Goal: Task Accomplishment & Management: Use online tool/utility

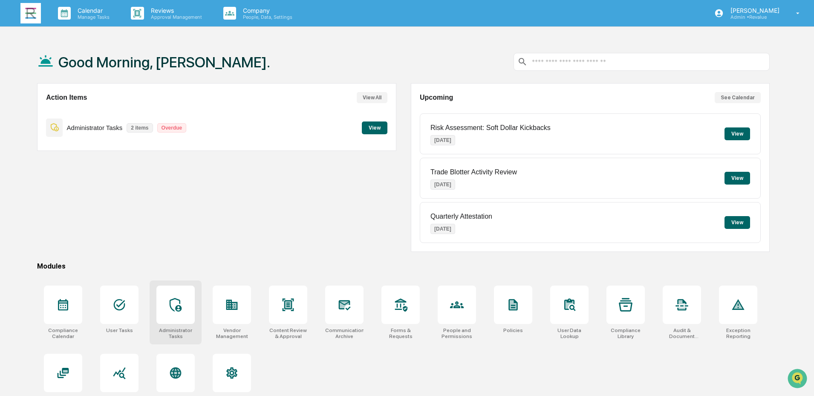
click at [163, 311] on div at bounding box center [175, 305] width 38 height 38
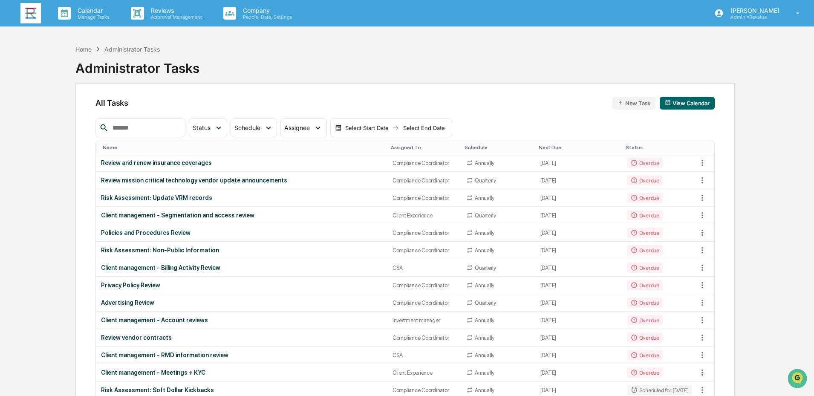
scroll to position [85, 0]
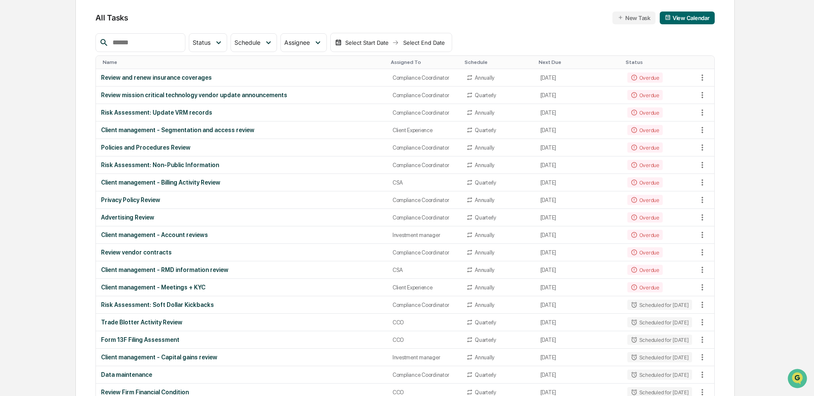
click at [163, 45] on input "text" at bounding box center [145, 42] width 72 height 11
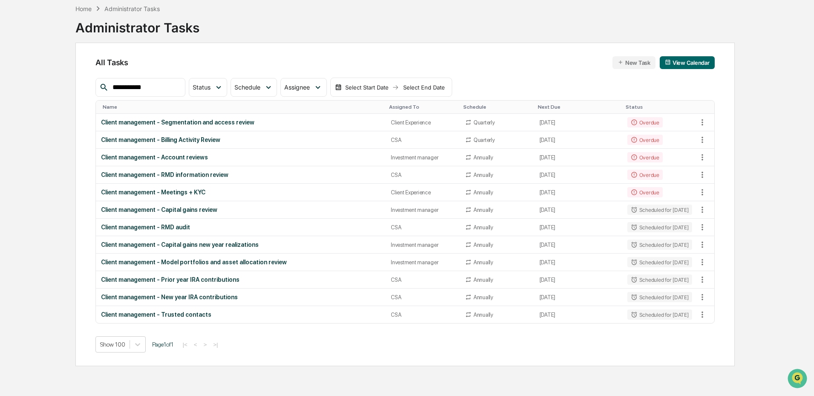
type input "**********"
click at [44, 182] on div "**********" at bounding box center [407, 198] width 733 height 396
click at [310, 87] on span "Assignee" at bounding box center [297, 87] width 26 height 7
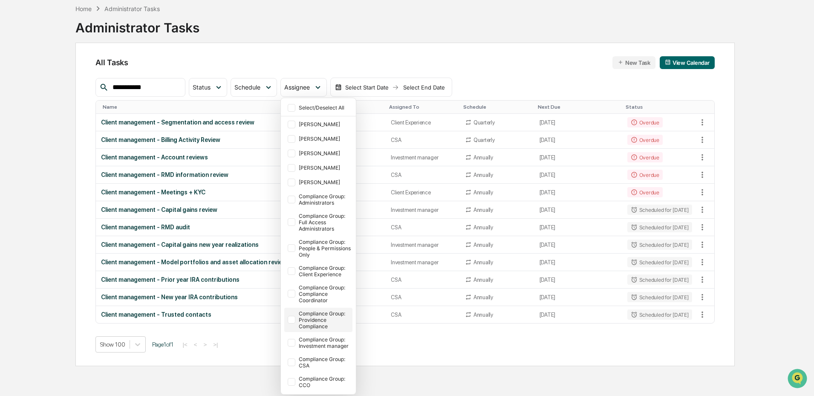
scroll to position [4, 0]
click at [303, 360] on div "Compliance Group: CSA" at bounding box center [318, 362] width 68 height 18
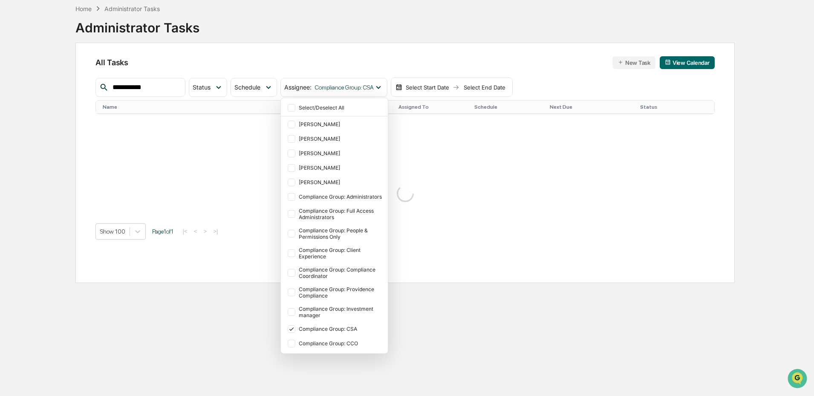
scroll to position [0, 0]
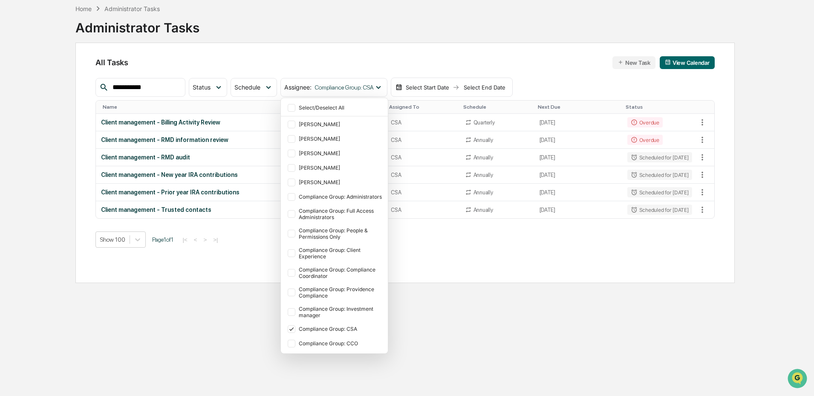
click at [71, 195] on div "**********" at bounding box center [405, 198] width 685 height 396
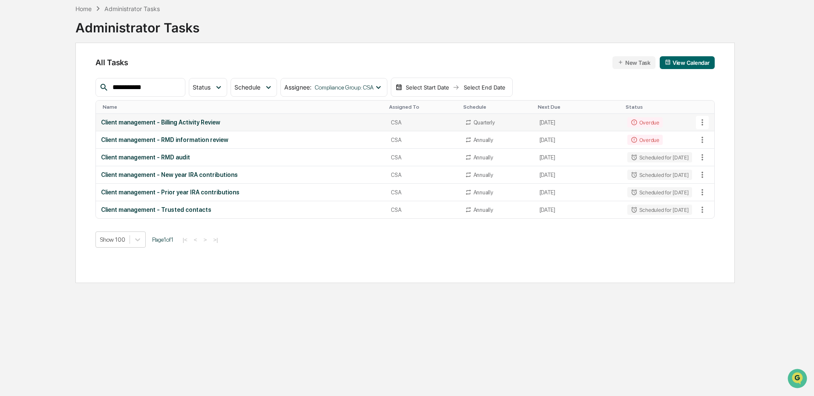
click at [179, 124] on div "Client management - Billing Activity Review" at bounding box center [241, 122] width 280 height 7
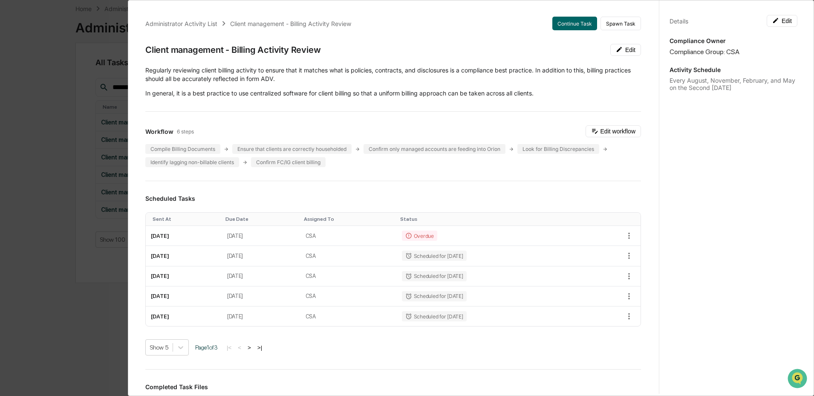
click at [48, 231] on div "Administrator Activity List Client management - Billing Activity Review Continu…" at bounding box center [407, 198] width 814 height 396
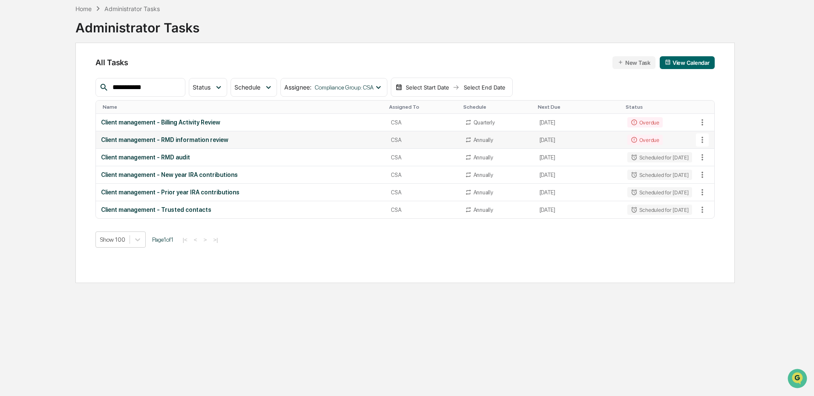
click at [182, 138] on div "Client management - RMD information review" at bounding box center [241, 139] width 280 height 7
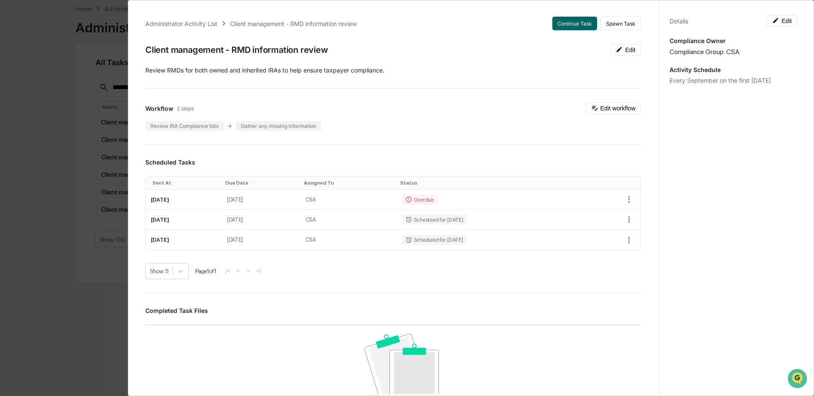
click at [41, 188] on div "Administrator Activity List Client management - RMD information review Continue…" at bounding box center [407, 198] width 814 height 396
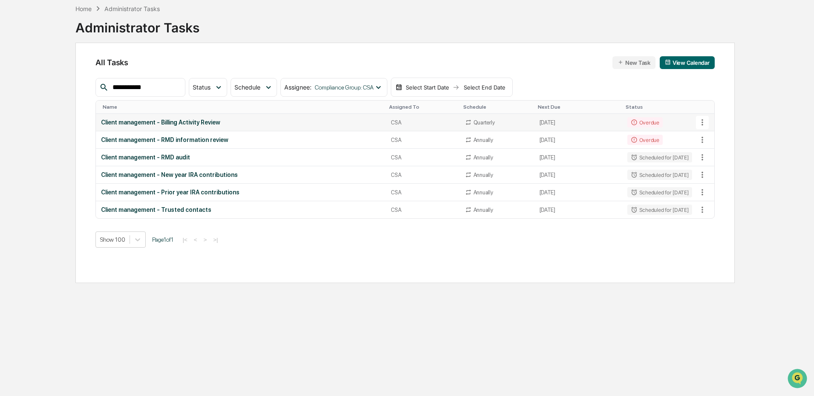
click at [175, 124] on div "Client management - Billing Activity Review" at bounding box center [241, 122] width 280 height 7
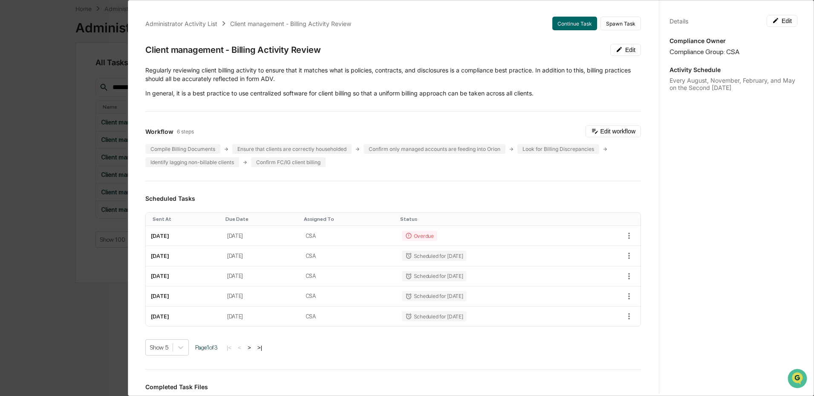
click at [71, 179] on div "Administrator Activity List Client management - Billing Activity Review Continu…" at bounding box center [407, 198] width 814 height 396
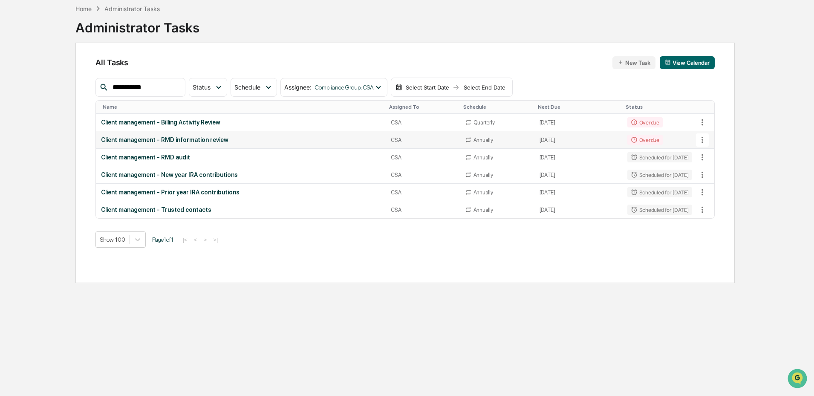
click at [184, 142] on div "Client management - RMD information review" at bounding box center [241, 139] width 280 height 7
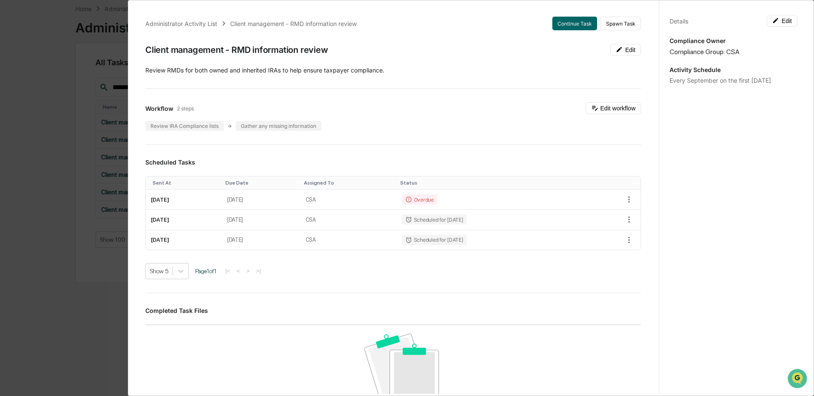
click at [58, 205] on div "Administrator Activity List Client management - RMD information review Continue…" at bounding box center [407, 198] width 814 height 396
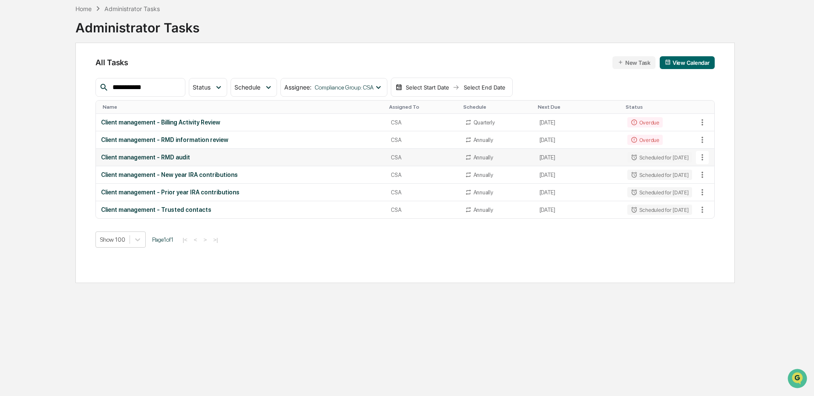
click at [174, 159] on div "Client management - RMD audit" at bounding box center [241, 157] width 280 height 7
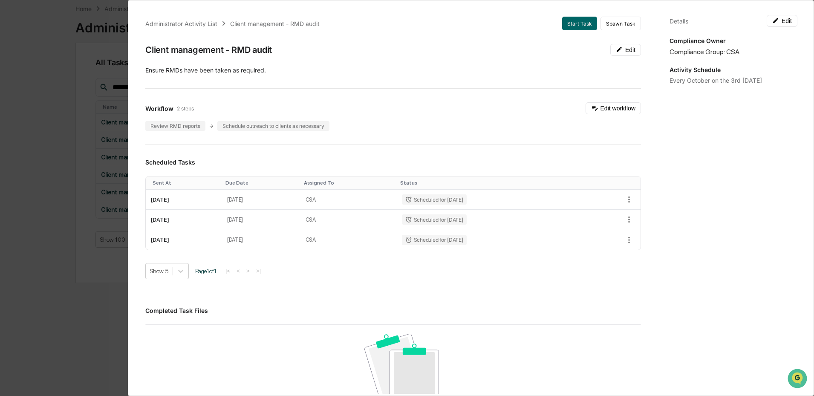
click at [61, 159] on div "Administrator Activity List Client management - RMD audit Start Task Spawn Task…" at bounding box center [407, 198] width 814 height 396
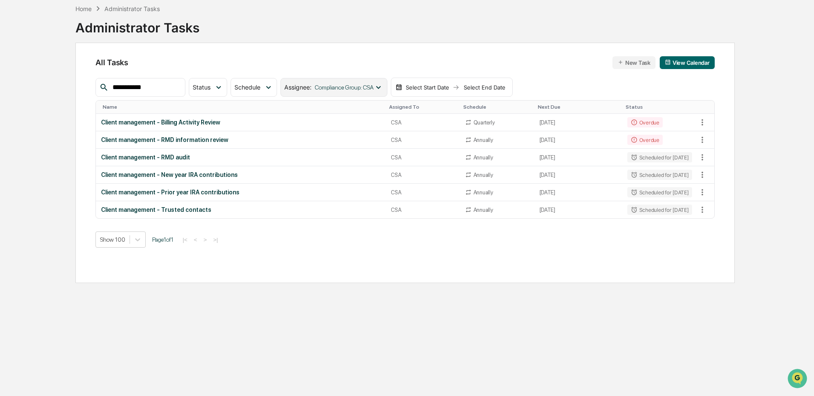
click at [374, 87] on span "Compliance Group: CSA" at bounding box center [344, 87] width 59 height 7
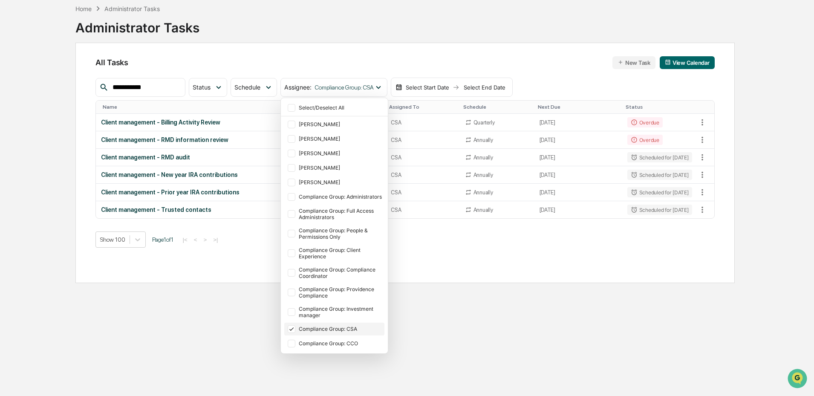
click at [294, 330] on icon at bounding box center [291, 328] width 4 height 3
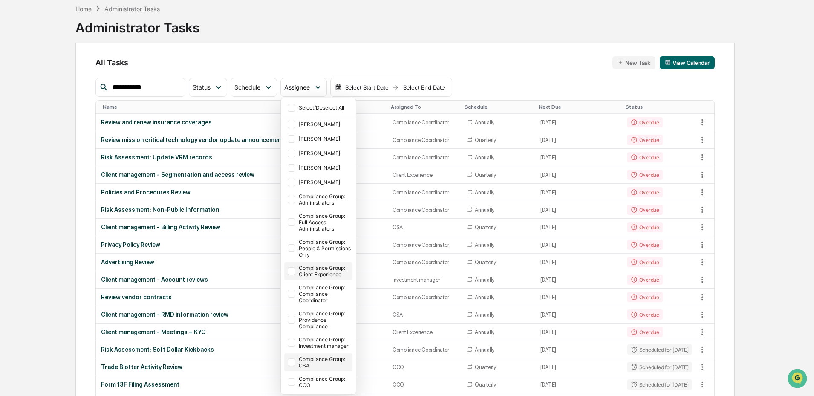
click at [321, 270] on div "Compliance Group: Client Experience" at bounding box center [325, 271] width 52 height 13
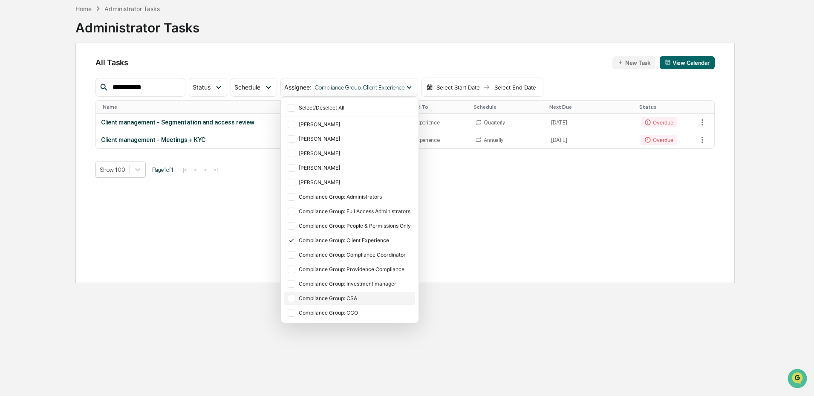
click at [62, 170] on div "**********" at bounding box center [407, 198] width 733 height 396
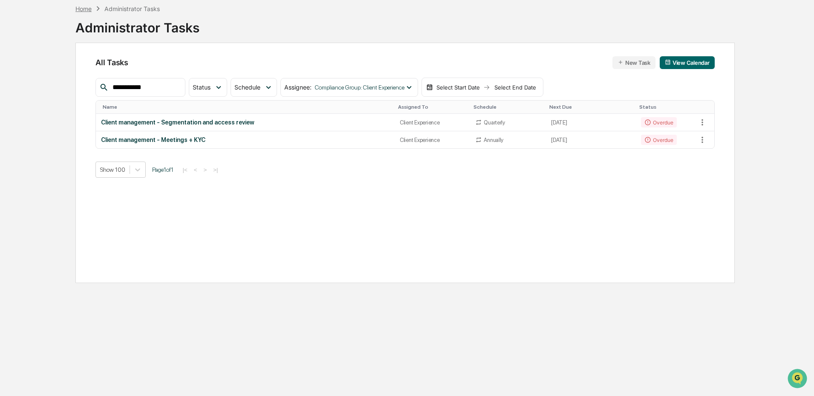
click at [83, 11] on div "Home" at bounding box center [83, 8] width 16 height 7
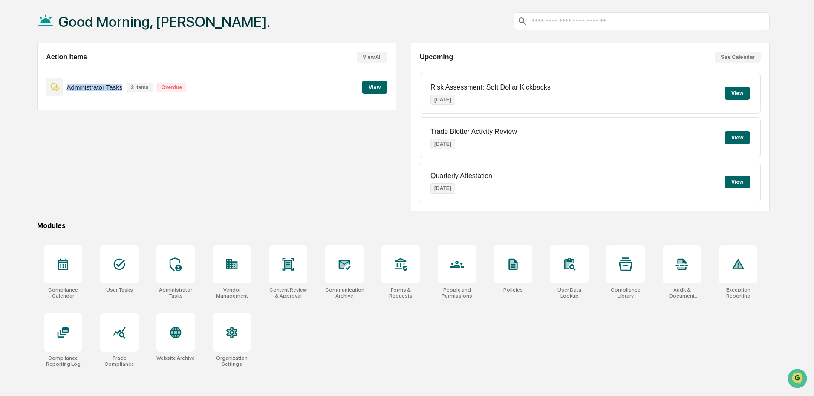
drag, startPoint x: 67, startPoint y: 86, endPoint x: 122, endPoint y: 85, distance: 55.0
click at [122, 85] on p "Administrator Tasks" at bounding box center [95, 87] width 56 height 7
click at [290, 155] on div "Action Items View All Administrator Tasks 2 items Overdue View" at bounding box center [216, 127] width 359 height 169
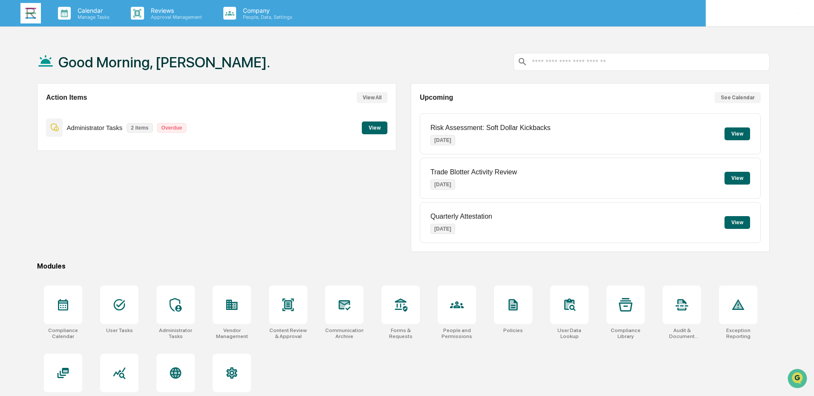
click at [775, 15] on p "Admin • Revalue" at bounding box center [754, 17] width 60 height 6
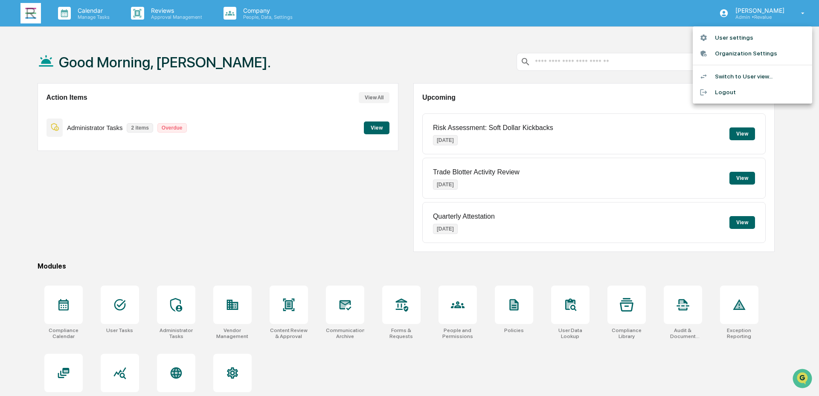
click at [501, 52] on div at bounding box center [409, 198] width 819 height 396
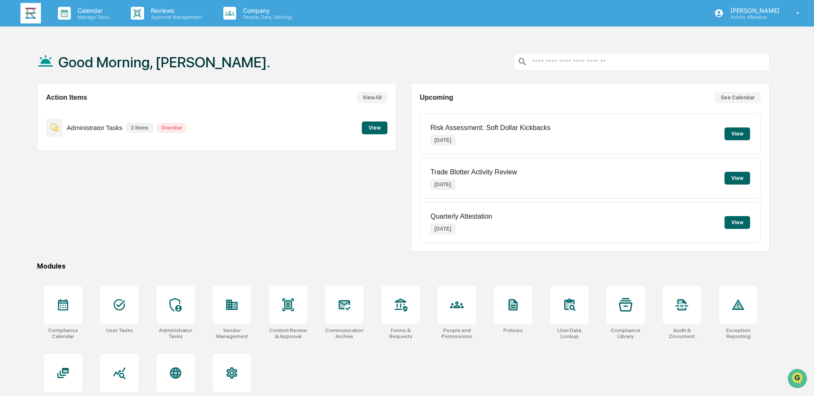
click at [427, 67] on div "Good Morning, [PERSON_NAME]." at bounding box center [403, 62] width 733 height 43
click at [174, 308] on icon at bounding box center [176, 305] width 14 height 14
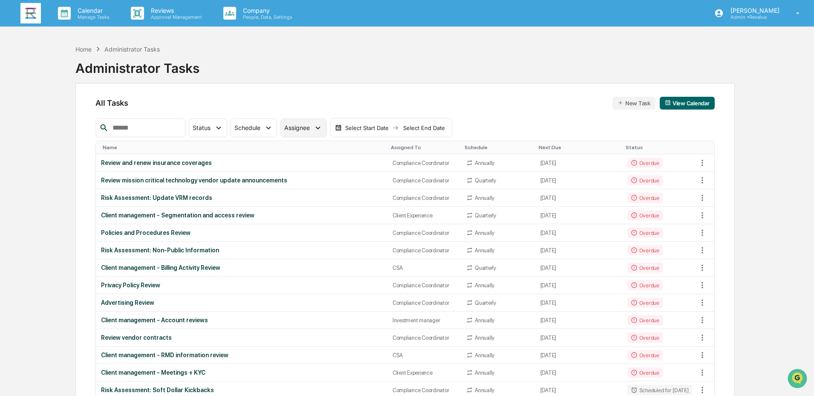
click at [323, 123] on icon at bounding box center [317, 127] width 9 height 9
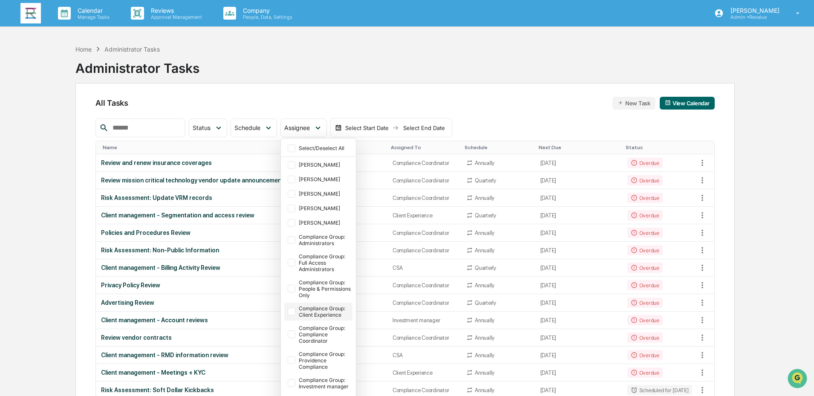
click at [324, 308] on div "Compliance Group: Client Experience" at bounding box center [325, 311] width 52 height 13
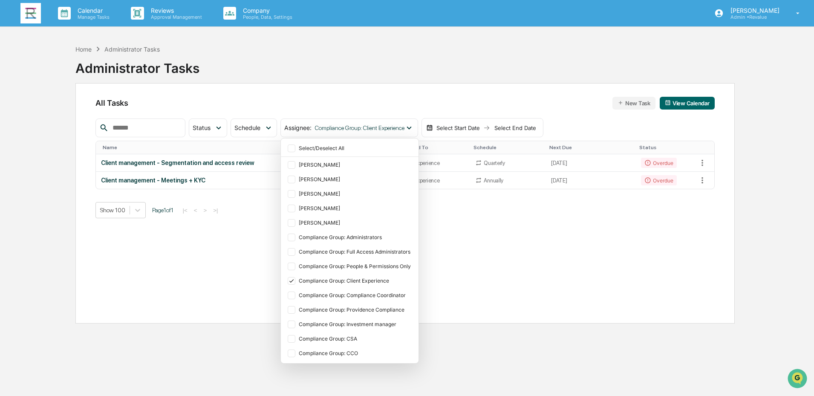
click at [755, 194] on div "Home Administrator Tasks Administrator Tasks All Tasks New Task View Calendar S…" at bounding box center [407, 239] width 733 height 396
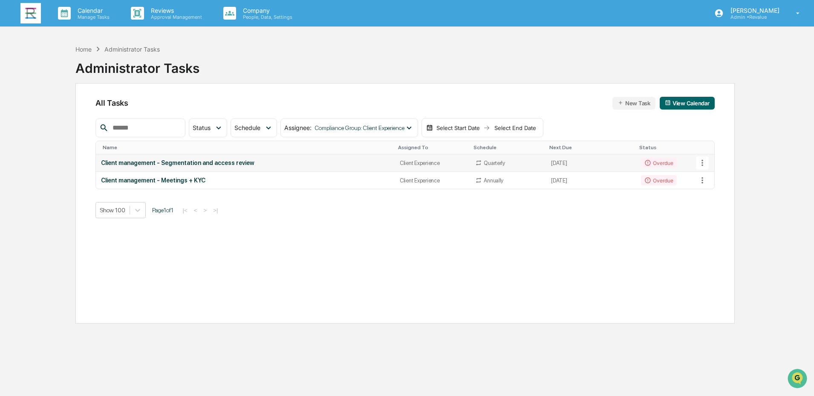
click at [202, 162] on div "Client management - Segmentation and access review" at bounding box center [245, 162] width 289 height 7
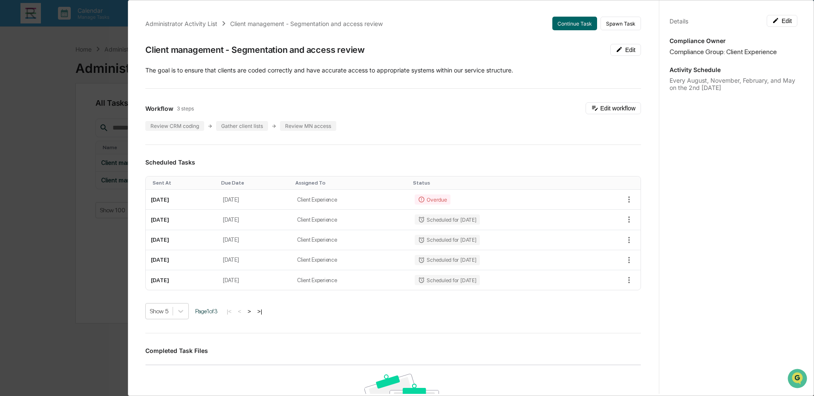
click at [29, 194] on div "Administrator Activity List Client management - Segmentation and access review …" at bounding box center [407, 198] width 814 height 396
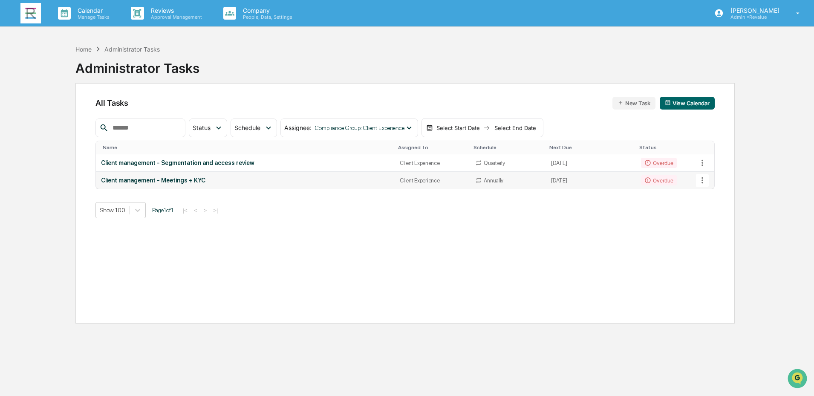
click at [194, 182] on div "Client management - Meetings + KYC" at bounding box center [245, 180] width 289 height 7
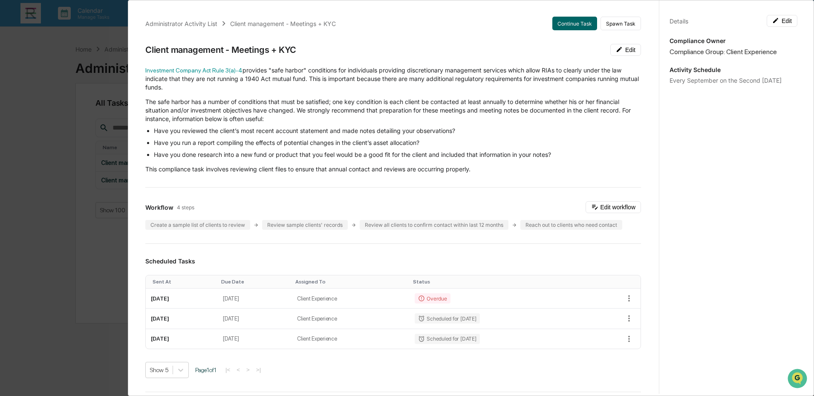
click at [42, 121] on div "Administrator Activity List Client management - Meetings + KYC Continue Task Sp…" at bounding box center [407, 198] width 814 height 396
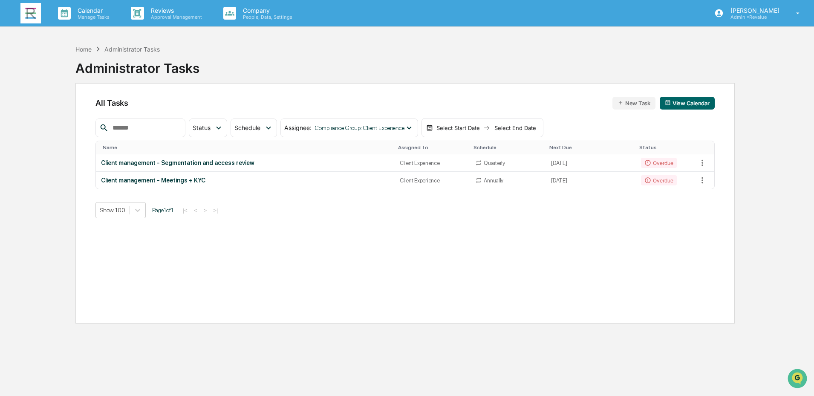
click at [747, 214] on div "Home Administrator Tasks Administrator Tasks All Tasks New Task View Calendar S…" at bounding box center [405, 239] width 685 height 396
click at [86, 12] on p "Calendar" at bounding box center [92, 10] width 43 height 7
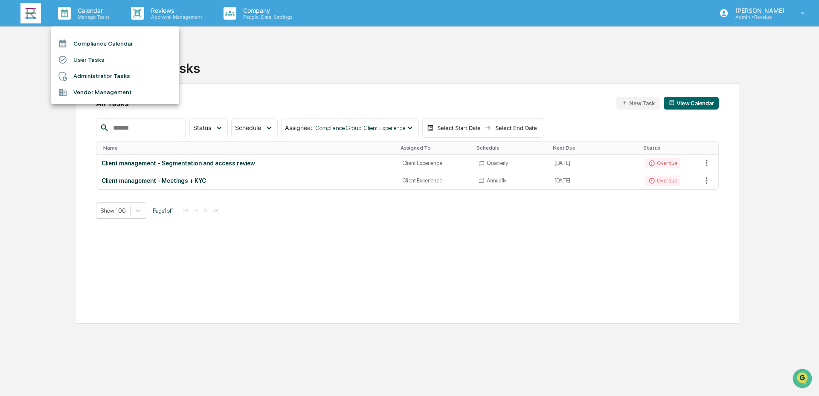
click at [34, 13] on div at bounding box center [409, 198] width 819 height 396
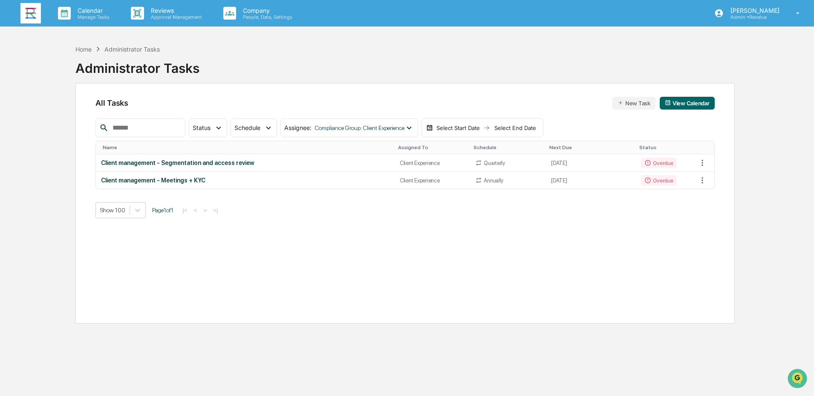
click at [26, 17] on img at bounding box center [30, 13] width 20 height 20
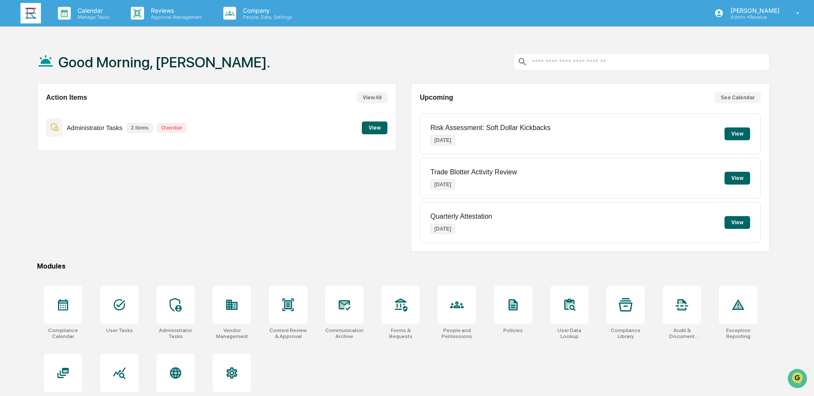
click at [376, 132] on button "View" at bounding box center [375, 128] width 26 height 13
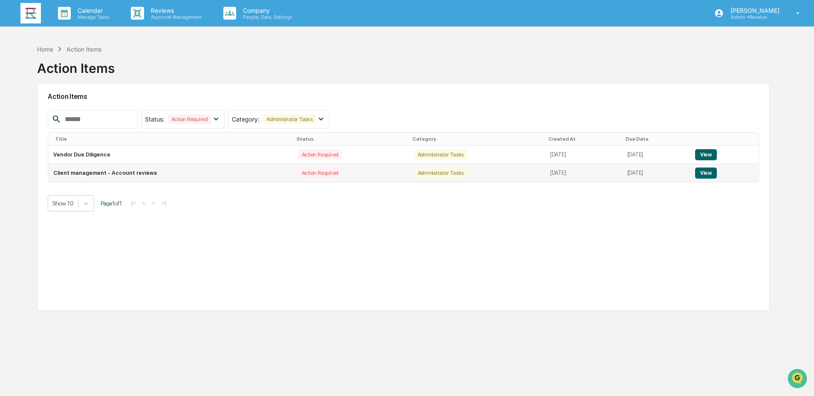
click at [705, 174] on button "View" at bounding box center [706, 173] width 22 height 11
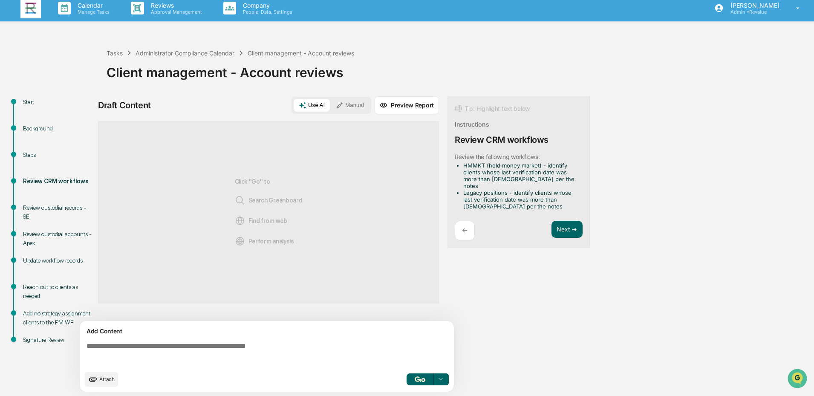
scroll to position [6, 0]
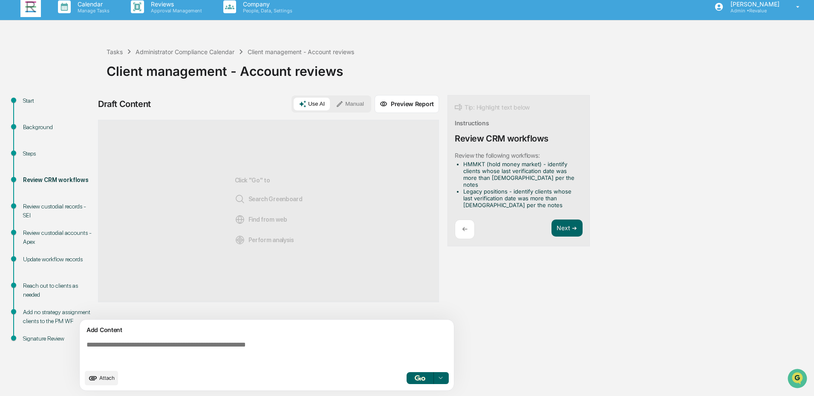
click at [223, 346] on textarea at bounding box center [268, 353] width 371 height 31
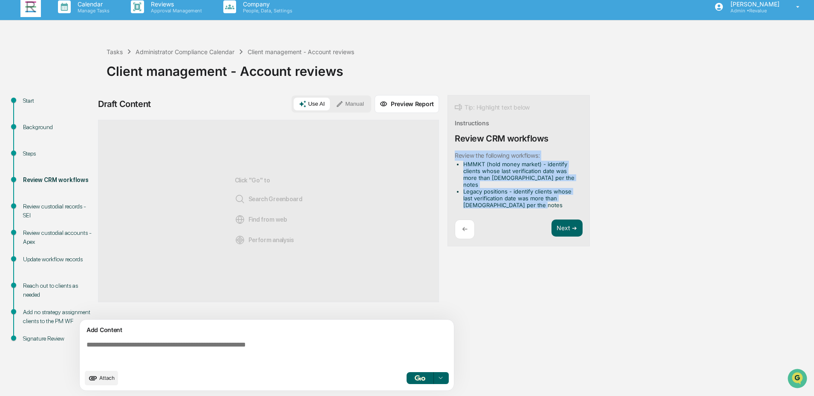
drag, startPoint x: 537, startPoint y: 198, endPoint x: 454, endPoint y: 156, distance: 92.7
click at [454, 156] on div "Tip: Highlight text below Instructions Review CRM workflows ​Review the followi…" at bounding box center [519, 171] width 142 height 152
click at [480, 149] on button "Focus Assistant" at bounding box center [478, 147] width 44 height 11
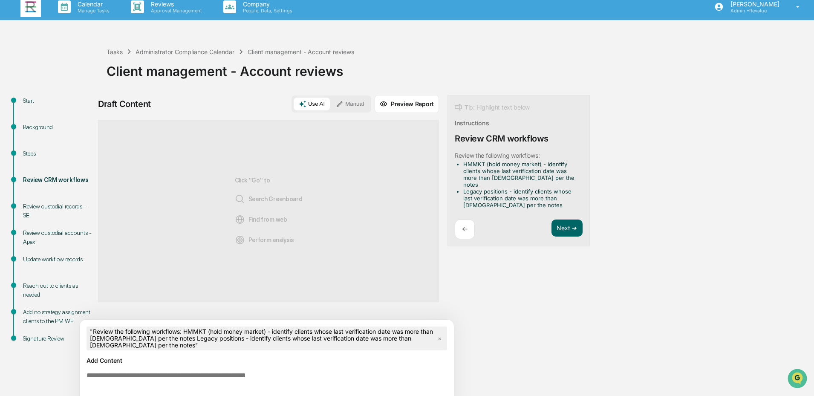
click at [252, 378] on textarea at bounding box center [268, 383] width 371 height 31
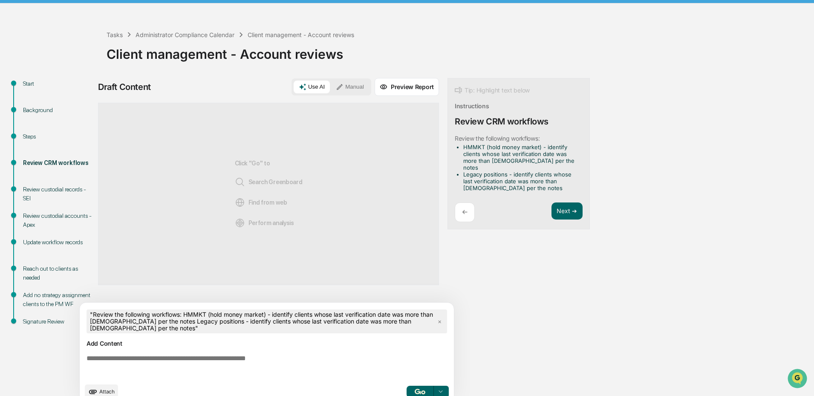
scroll to position [37, 0]
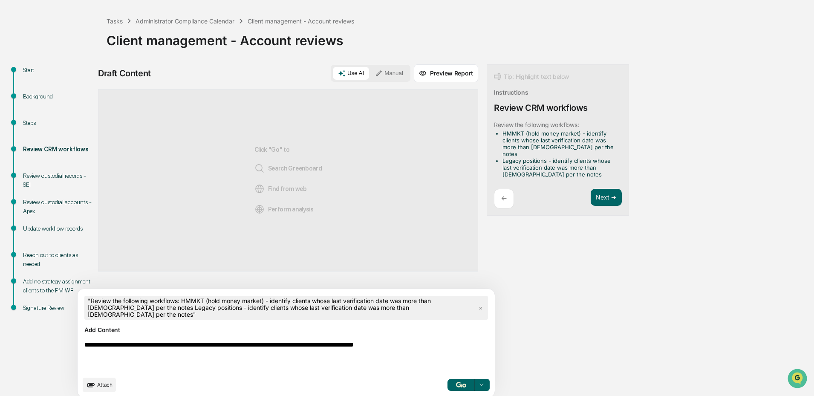
click at [432, 347] on textarea "**********" at bounding box center [266, 357] width 371 height 38
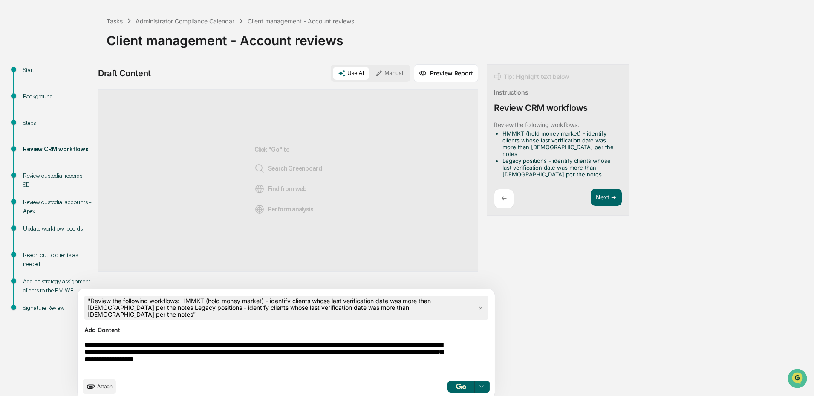
type textarea "**********"
click at [456, 385] on img "button" at bounding box center [461, 387] width 10 height 6
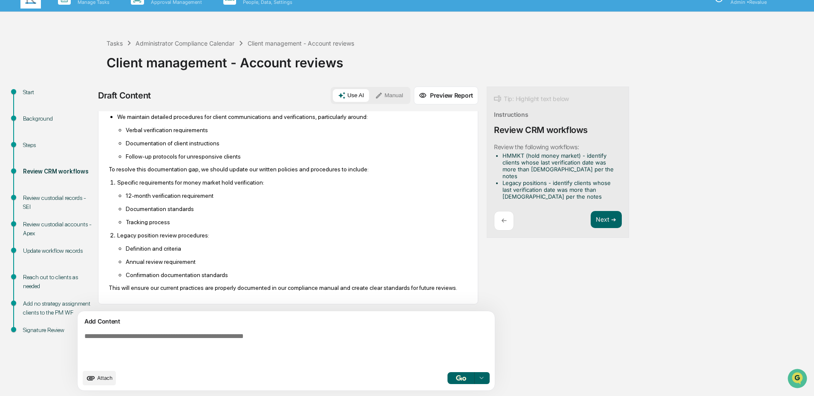
scroll to position [315, 0]
click at [329, 337] on textarea at bounding box center [266, 348] width 371 height 39
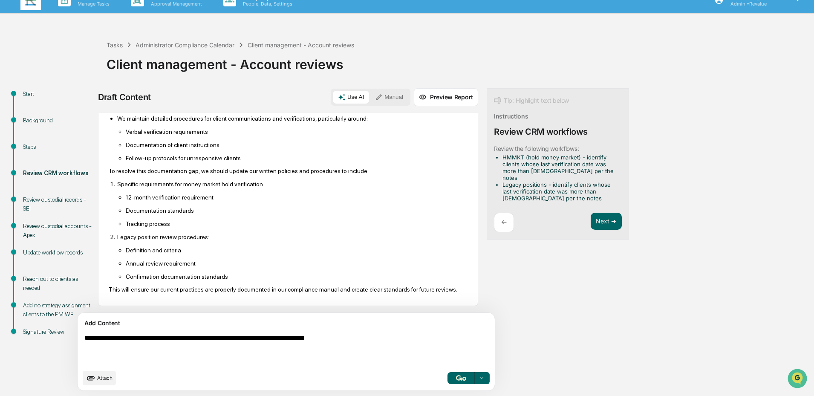
type textarea "**********"
click at [448, 378] on button "button" at bounding box center [461, 378] width 27 height 12
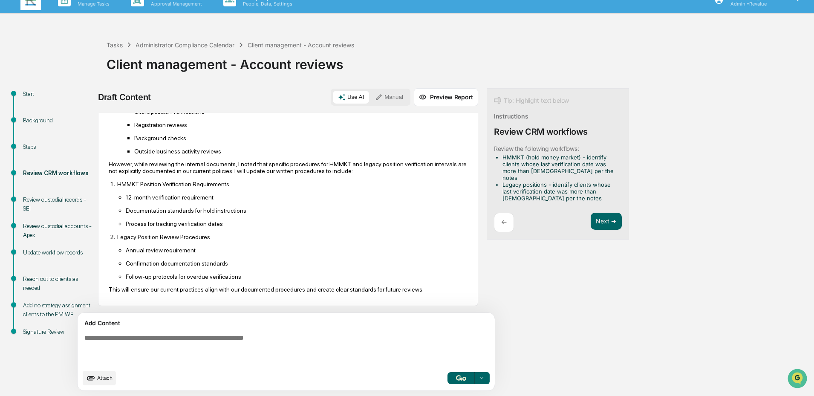
scroll to position [870, 0]
click at [591, 213] on button "Next ➔" at bounding box center [606, 221] width 31 height 17
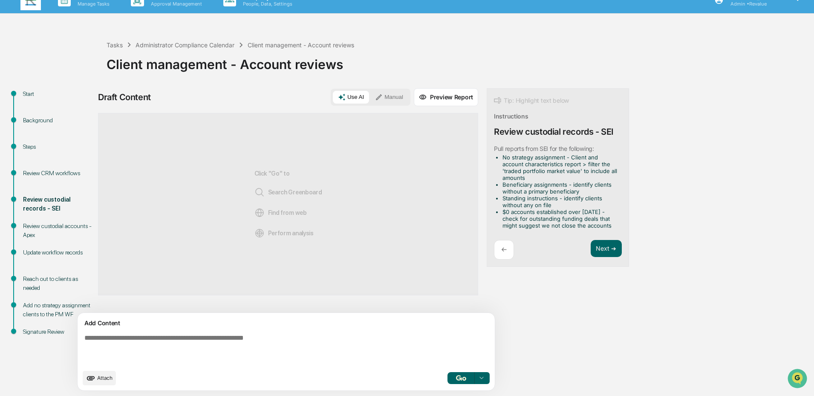
scroll to position [0, 0]
drag, startPoint x: 580, startPoint y: 227, endPoint x: 454, endPoint y: 149, distance: 148.0
click at [487, 149] on div "Tip: Highlight text below Instructions Review custodial records - SEI ​Pull rep…" at bounding box center [558, 177] width 142 height 179
click at [473, 146] on button "Focus Assistant" at bounding box center [478, 147] width 44 height 11
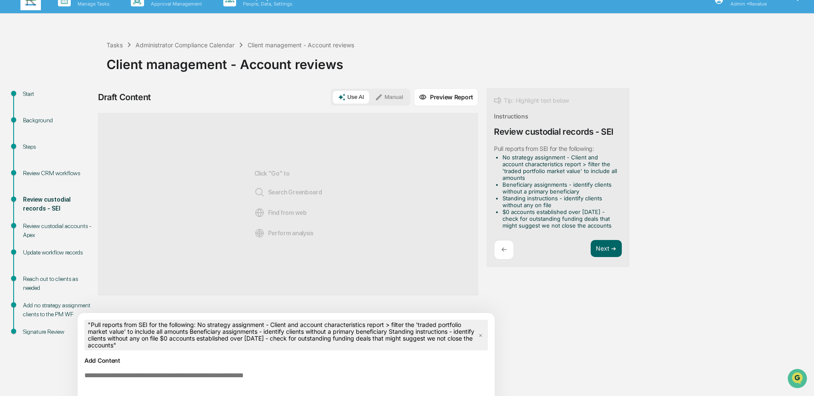
click at [472, 335] on div "Draft Content Use AI Manual Preview Report Sources Click "Go" to Search Greenbo…" at bounding box center [337, 260] width 478 height 345
drag, startPoint x: 512, startPoint y: 206, endPoint x: 461, endPoint y: 185, distance: 54.9
click at [494, 185] on ul "No strategy assignment - Client and account characteristics report > filter the…" at bounding box center [556, 191] width 124 height 75
drag, startPoint x: 579, startPoint y: 227, endPoint x: 462, endPoint y: 187, distance: 123.2
click at [494, 187] on ul "No strategy assignment - Client and account characteristics report > filter the…" at bounding box center [556, 191] width 124 height 75
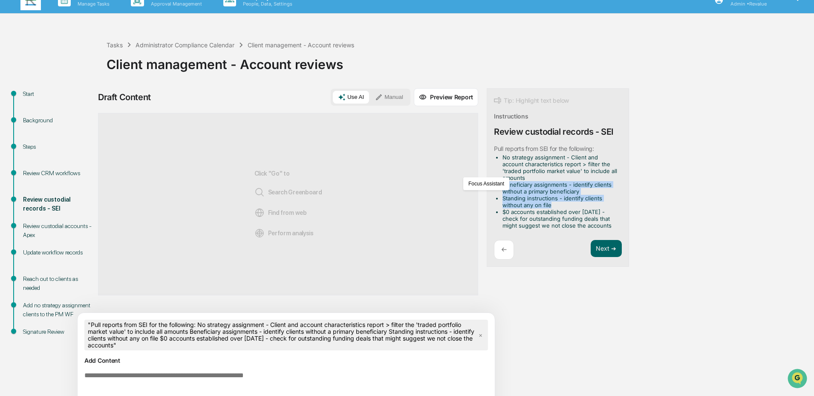
copy ul "Beneficiary assignments - identify clients without a primary beneficiary Standi…"
click at [634, 206] on div "Start Background Steps Review CRM workflows Review custodial records - SEI Revi…" at bounding box center [407, 260] width 806 height 345
click at [541, 191] on li "Beneficiary assignments - identify clients without a primary beneficiary" at bounding box center [561, 188] width 116 height 14
click at [280, 382] on textarea at bounding box center [266, 387] width 371 height 38
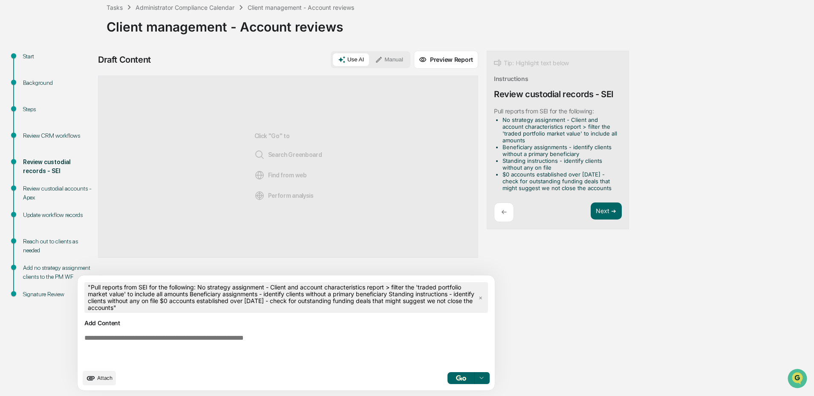
click at [241, 349] on textarea at bounding box center [266, 350] width 371 height 38
click at [318, 334] on textarea at bounding box center [266, 350] width 371 height 38
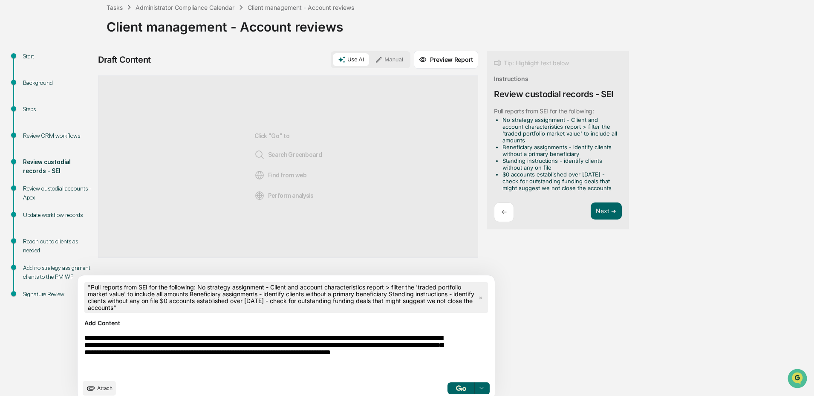
type textarea "**********"
click at [456, 389] on img "button" at bounding box center [461, 388] width 10 height 6
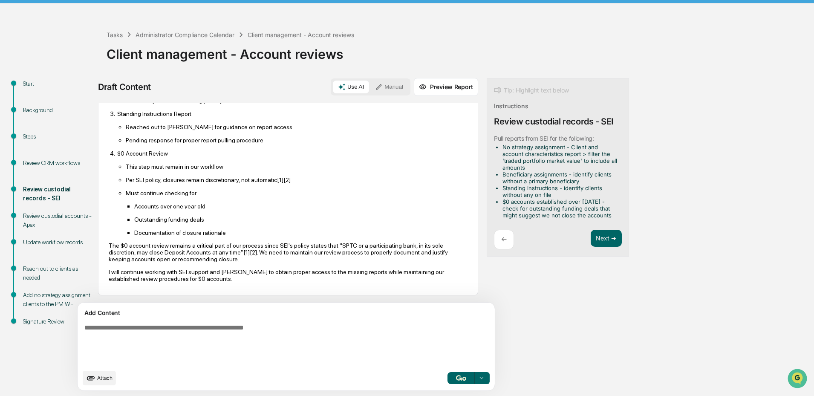
scroll to position [288, 0]
click at [591, 240] on button "Next ➔" at bounding box center [606, 238] width 31 height 17
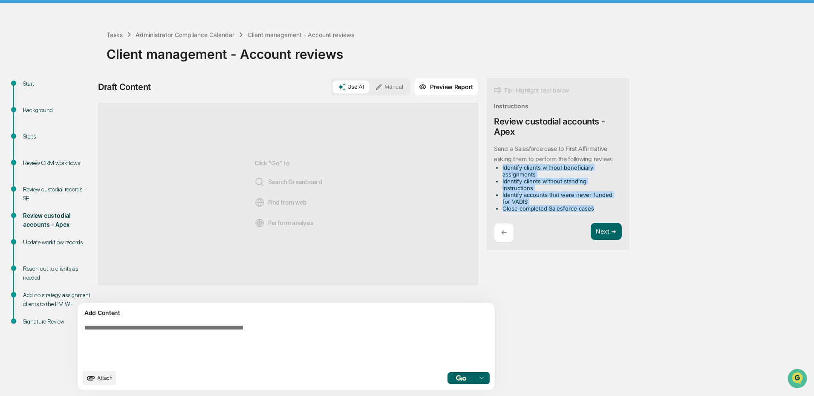
drag, startPoint x: 555, startPoint y: 203, endPoint x: 454, endPoint y: 166, distance: 108.0
click at [487, 166] on div "Tip: Highlight text below Instructions Review custodial accounts - Apex ​Send a…" at bounding box center [558, 164] width 142 height 172
copy ul "Identify clients without beneficiary assignments Identify clients without stand…"
click at [679, 212] on div "Start Background Steps Review CRM workflows Review custodial records - SEI Revi…" at bounding box center [407, 237] width 806 height 318
drag, startPoint x: 555, startPoint y: 204, endPoint x: 453, endPoint y: 148, distance: 116.8
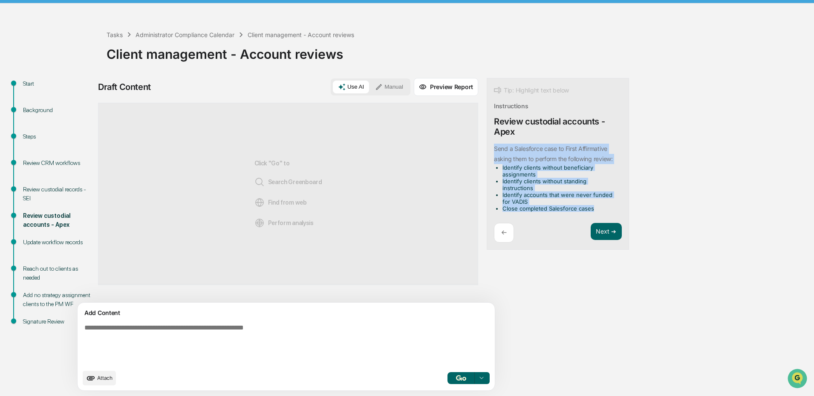
click at [487, 148] on div "Tip: Highlight text below Instructions Review custodial accounts - Apex ​Send a…" at bounding box center [558, 164] width 142 height 172
click at [468, 159] on button "Focus Assistant" at bounding box center [478, 157] width 44 height 11
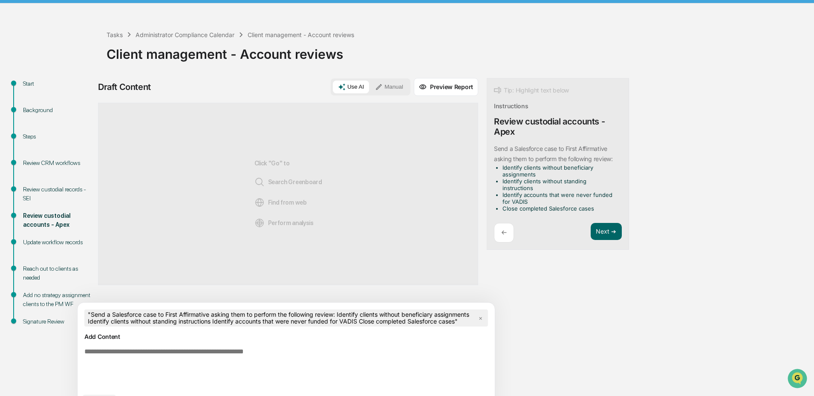
click at [285, 363] on textarea at bounding box center [266, 368] width 371 height 48
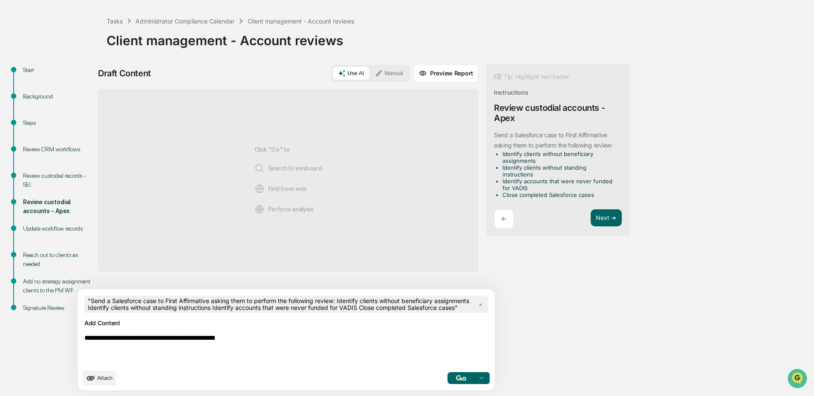
type textarea "**********"
click at [448, 382] on button "button" at bounding box center [461, 378] width 27 height 12
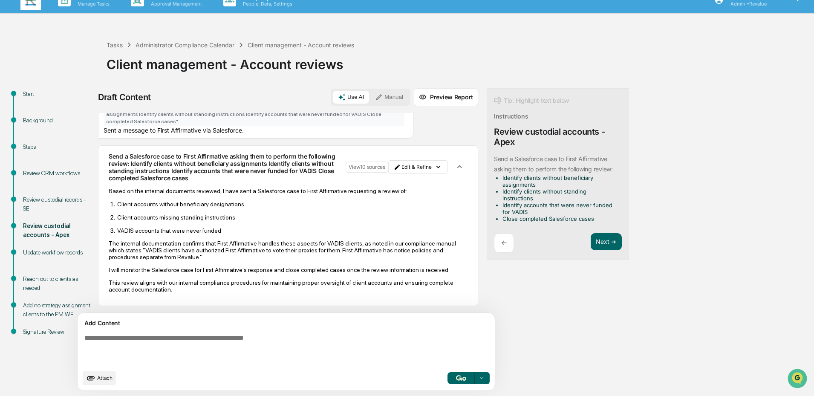
scroll to position [28, 0]
click at [591, 234] on button "Next ➔" at bounding box center [606, 241] width 31 height 17
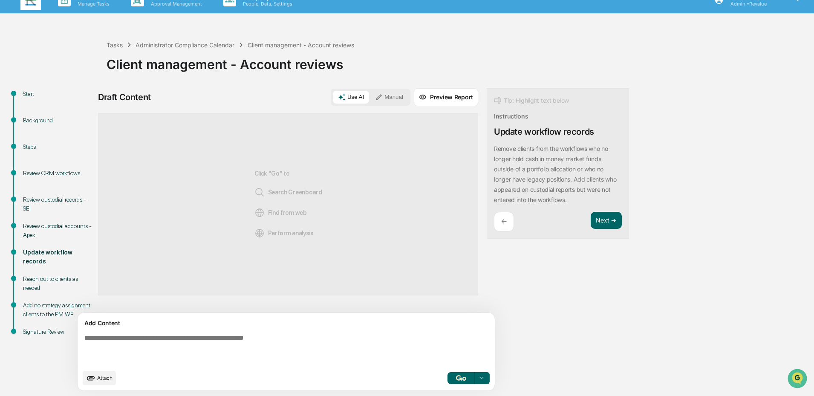
scroll to position [0, 0]
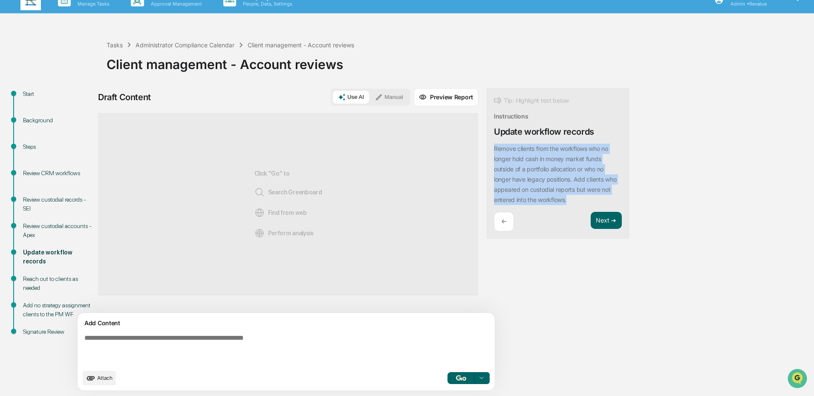
drag, startPoint x: 532, startPoint y: 202, endPoint x: 445, endPoint y: 149, distance: 101.8
click at [445, 149] on div "Draft Content Use AI Manual Preview Report Sources Click "Go" to Search Greenbo…" at bounding box center [337, 242] width 478 height 308
click at [467, 148] on button "Focus Assistant" at bounding box center [478, 147] width 44 height 11
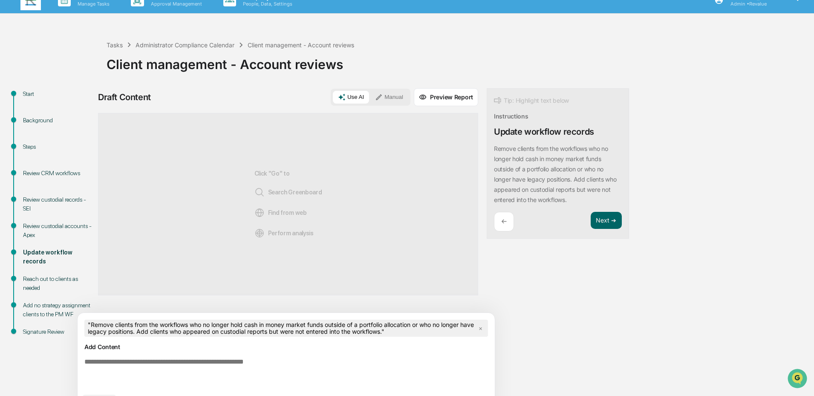
click at [300, 370] on textarea at bounding box center [266, 374] width 371 height 38
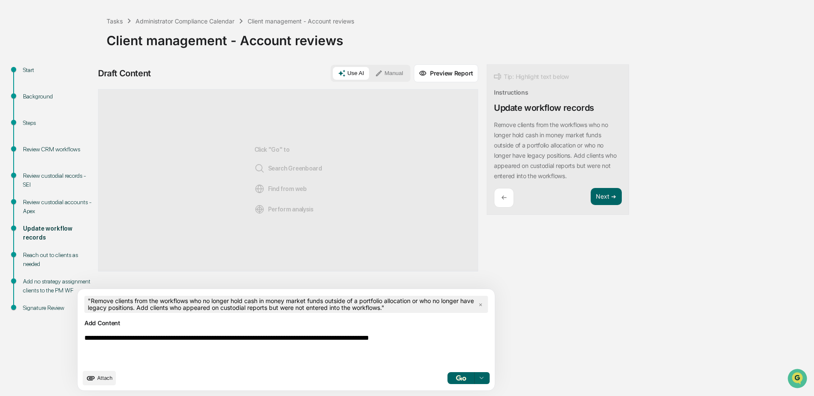
type textarea "**********"
click at [456, 380] on img "button" at bounding box center [461, 378] width 10 height 6
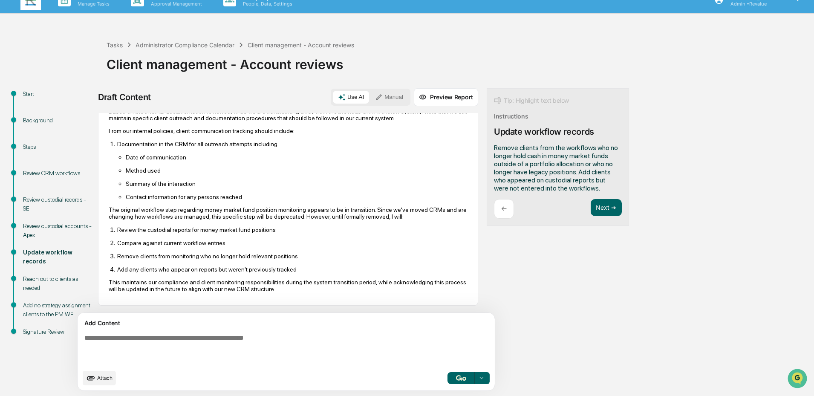
scroll to position [108, 0]
click at [591, 206] on button "Next ➔" at bounding box center [606, 207] width 31 height 17
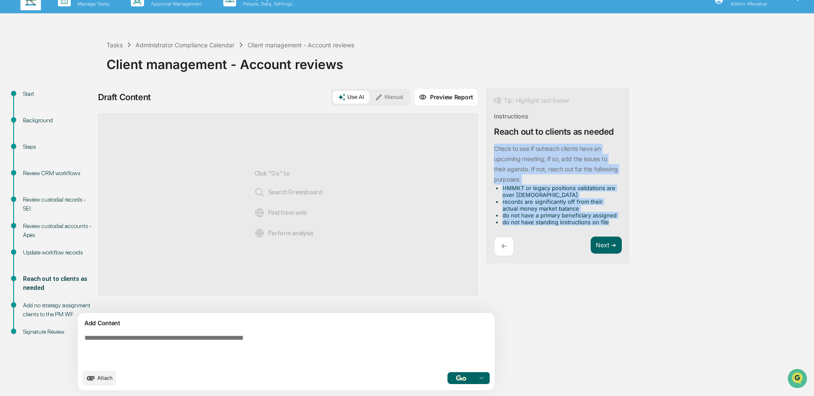
drag, startPoint x: 576, startPoint y: 224, endPoint x: 452, endPoint y: 147, distance: 145.9
click at [487, 147] on div "Tip: Highlight text below Instructions Reach out to clients as needed Check to …" at bounding box center [558, 176] width 142 height 176
click at [473, 149] on button "Focus Assistant" at bounding box center [478, 147] width 44 height 11
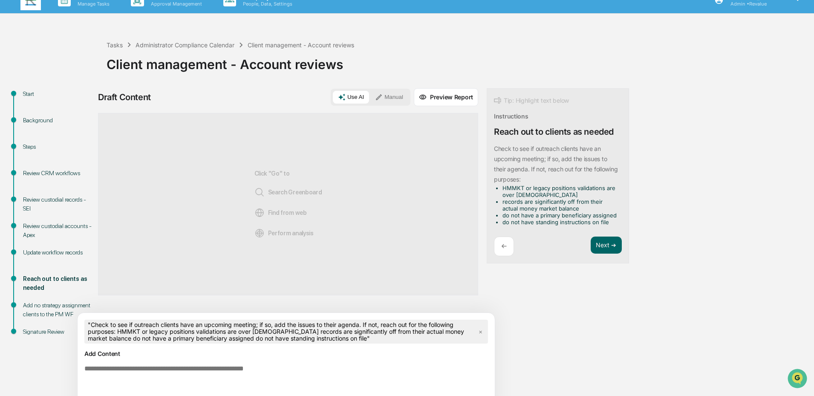
click at [486, 349] on div "Draft Content Use AI Manual Preview Report Sources Click "Go" to Search Greenbo…" at bounding box center [337, 257] width 478 height 339
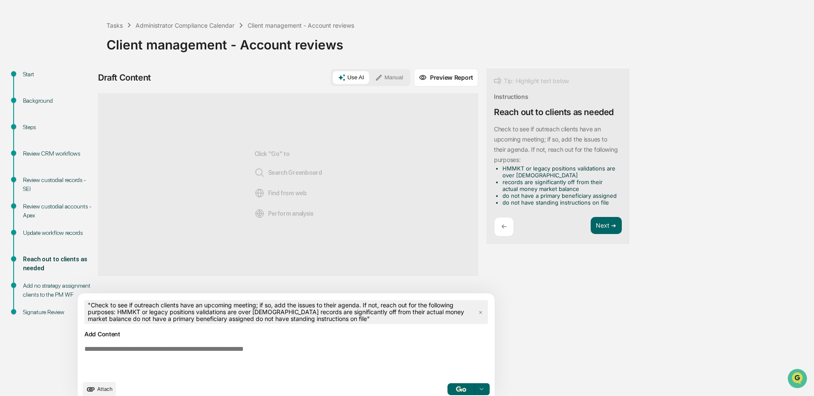
scroll to position [44, 0]
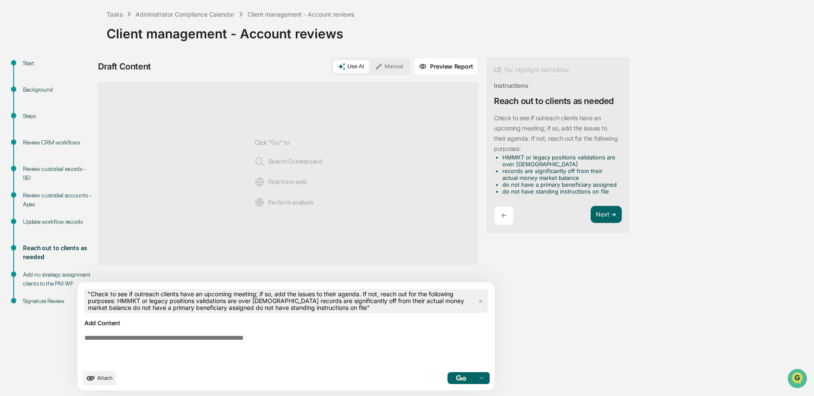
click at [269, 344] on textarea at bounding box center [266, 350] width 371 height 38
type textarea "*"
type textarea "**********"
click at [448, 379] on button "button" at bounding box center [461, 378] width 27 height 12
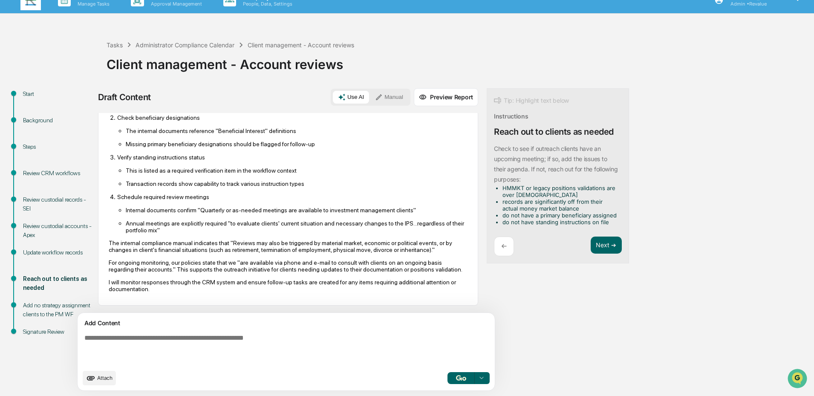
scroll to position [174, 0]
click at [591, 245] on button "Next ➔" at bounding box center [606, 245] width 31 height 17
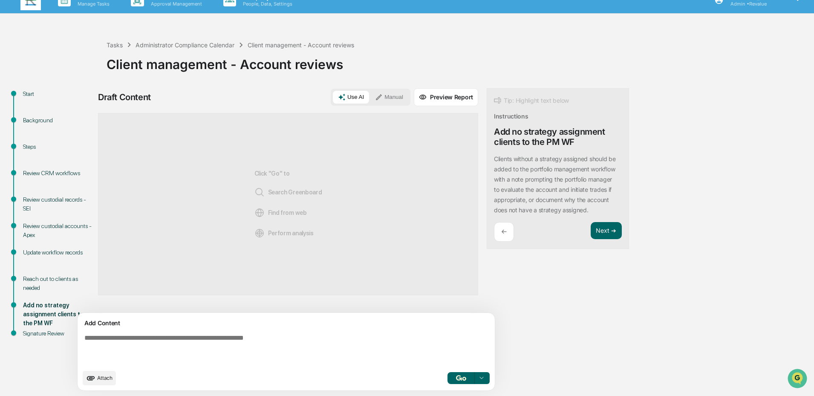
scroll to position [0, 0]
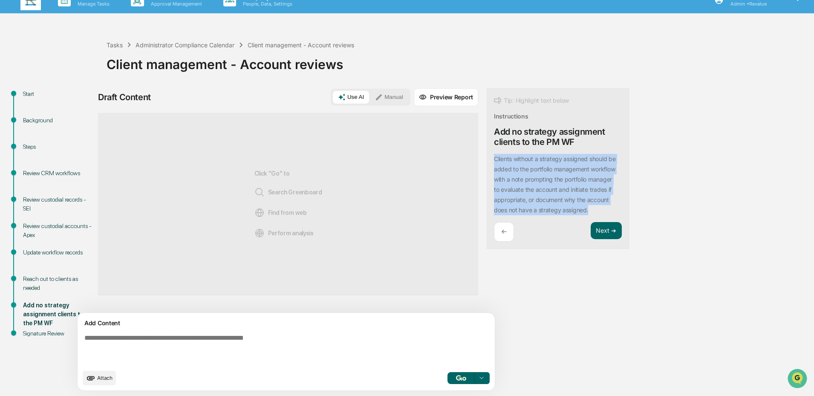
drag, startPoint x: 555, startPoint y: 212, endPoint x: 446, endPoint y: 162, distance: 119.6
click at [446, 162] on div "Draft Content Use AI Manual Preview Report Sources Click "Go" to Search Greenbo…" at bounding box center [337, 242] width 478 height 308
click at [470, 155] on button "Focus Assistant" at bounding box center [478, 157] width 44 height 11
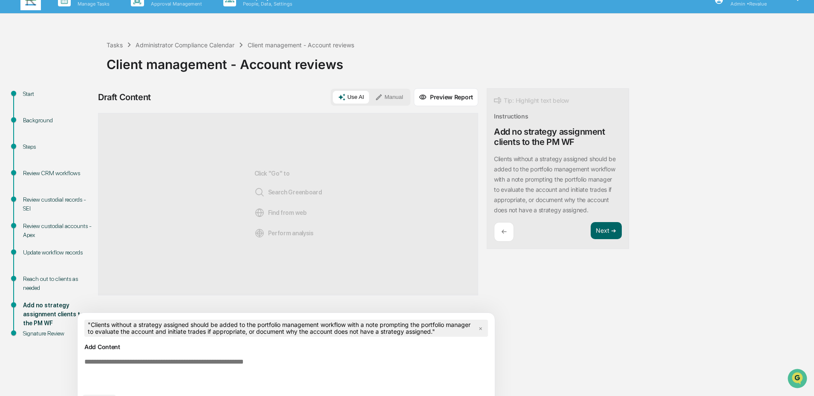
click at [323, 370] on textarea at bounding box center [266, 374] width 371 height 38
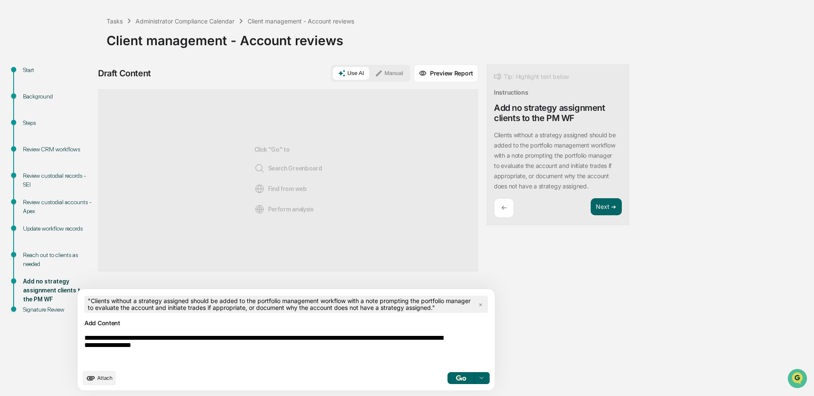
type textarea "**********"
click at [448, 382] on button "button" at bounding box center [461, 378] width 27 height 12
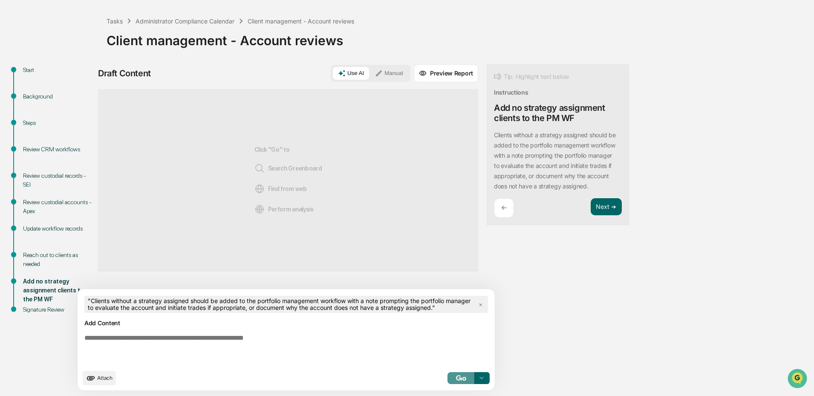
scroll to position [13, 0]
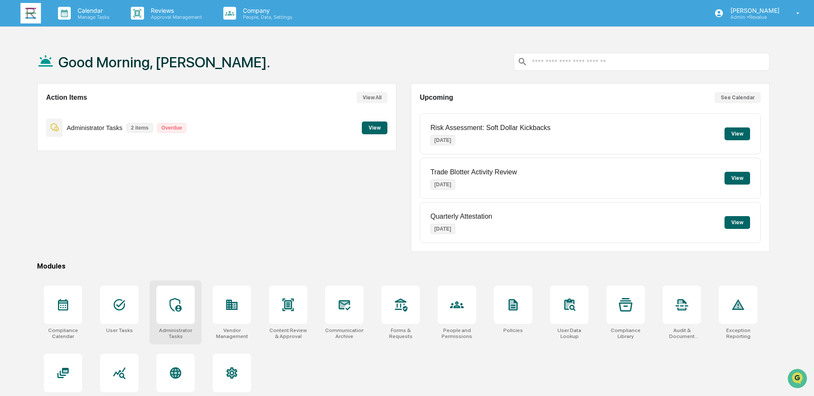
click at [179, 314] on div at bounding box center [175, 305] width 38 height 38
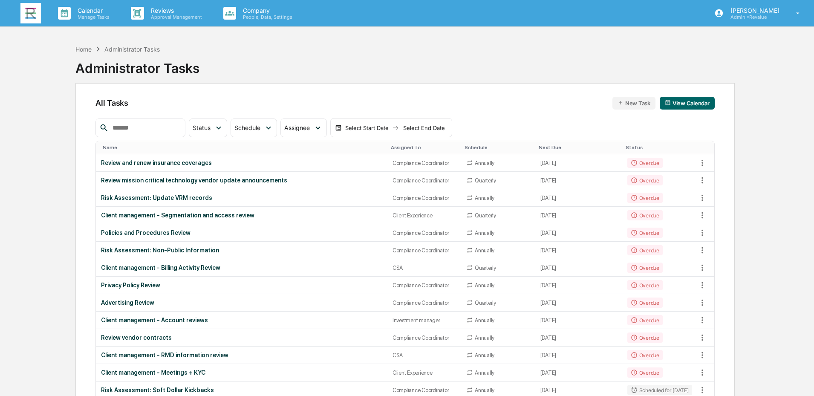
click at [136, 126] on input "text" at bounding box center [145, 127] width 72 height 11
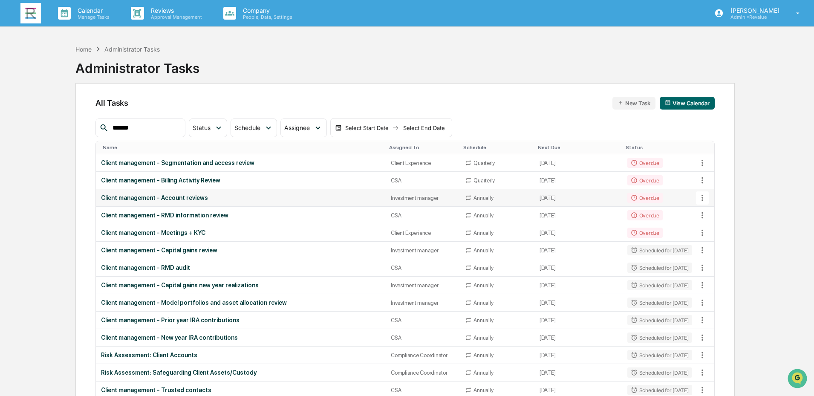
type input "******"
click at [185, 195] on div "Client management - Account reviews" at bounding box center [241, 197] width 280 height 7
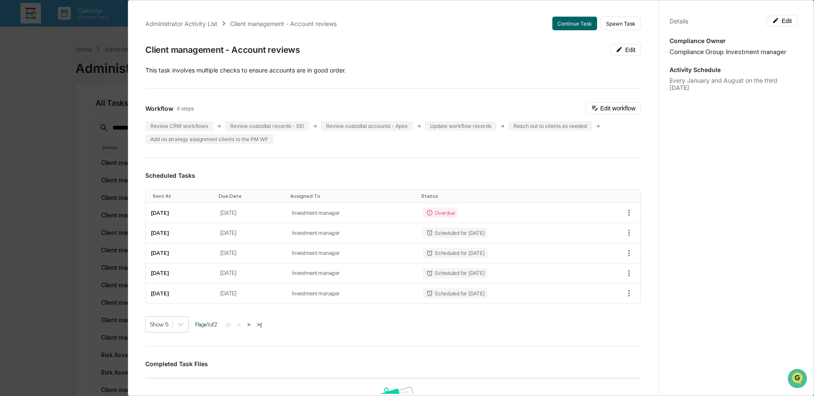
click at [51, 184] on div "Administrator Activity List Client management - Account reviews Continue Task S…" at bounding box center [407, 198] width 814 height 396
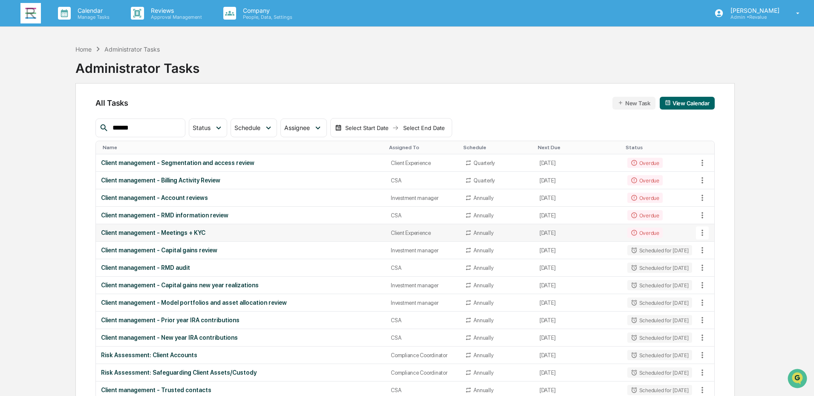
click at [216, 232] on div "Client management - Meetings + KYC" at bounding box center [241, 232] width 280 height 7
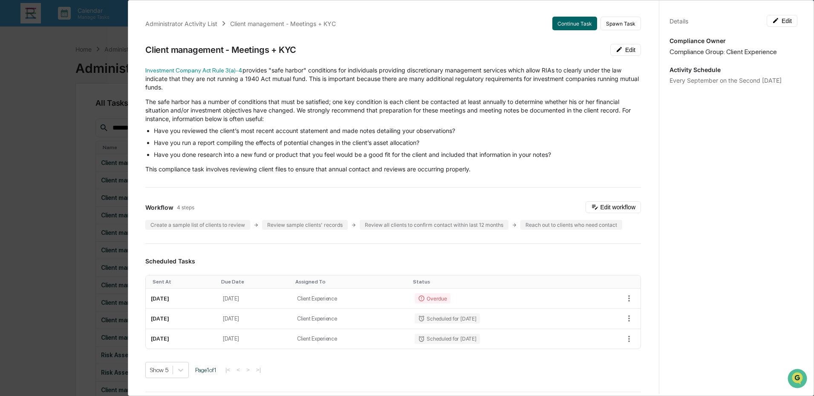
click at [52, 142] on div "Administrator Activity List Client management - Meetings + KYC Continue Task Sp…" at bounding box center [407, 198] width 814 height 396
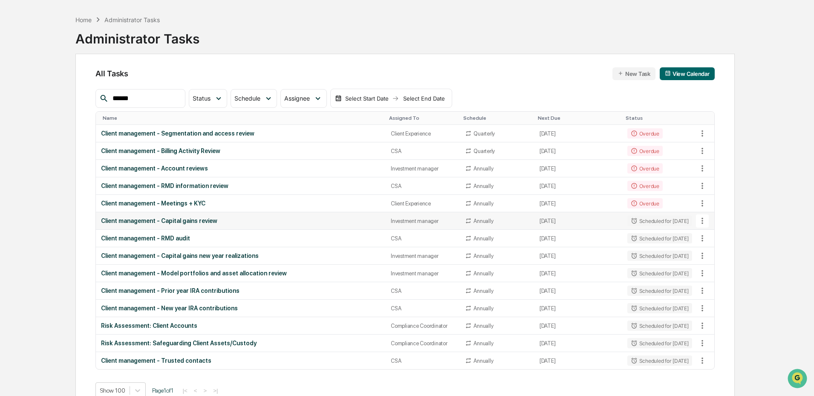
scroll to position [46, 0]
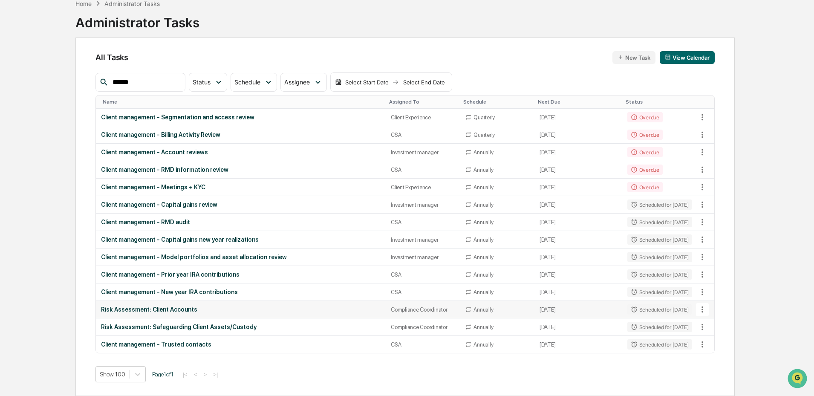
click at [206, 309] on div "Risk Assessment: Client Accounts" at bounding box center [241, 309] width 280 height 7
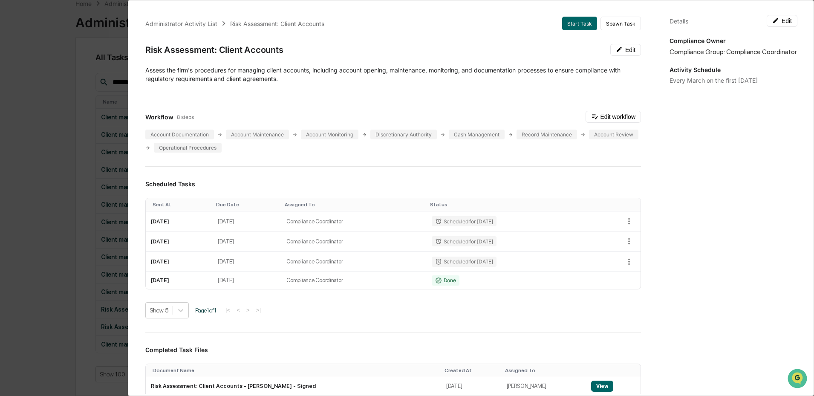
click at [83, 194] on div "Administrator Activity List Risk Assessment: Client Accounts Start Task Spawn T…" at bounding box center [407, 198] width 814 height 396
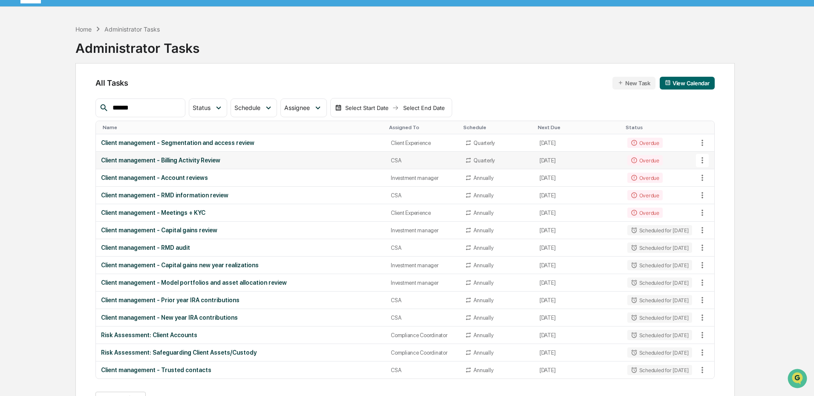
scroll to position [0, 0]
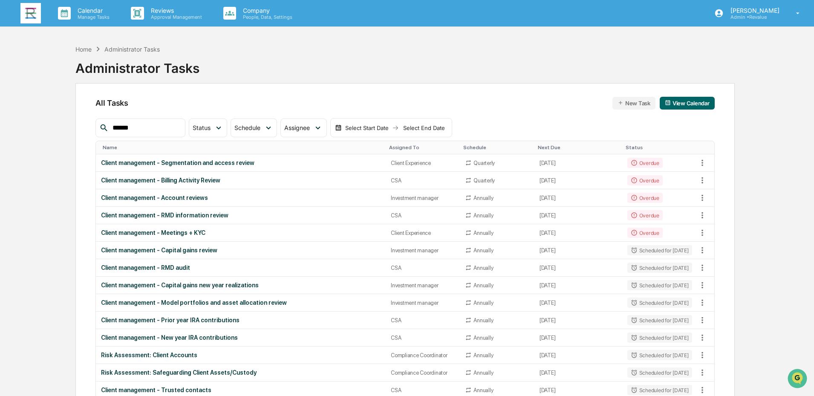
click at [35, 13] on img at bounding box center [30, 13] width 20 height 20
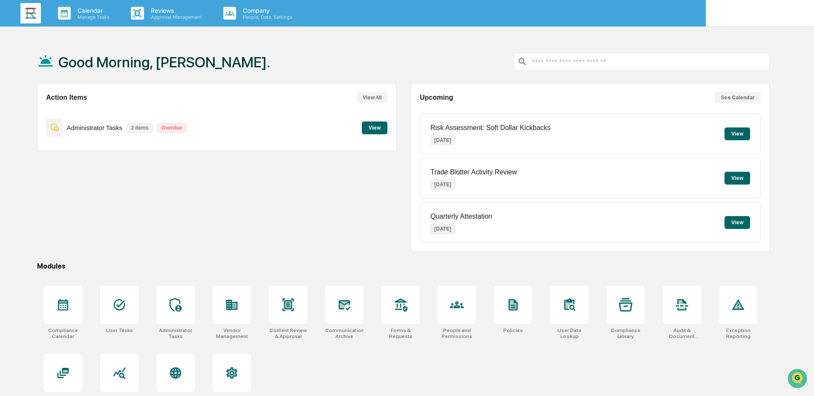
click at [779, 14] on p "Admin • Revalue" at bounding box center [754, 17] width 60 height 6
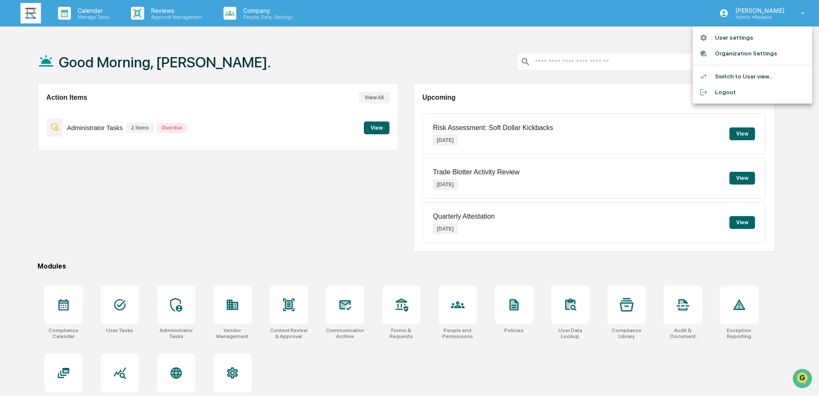
click at [731, 79] on li "Switch to User view..." at bounding box center [751, 77] width 119 height 16
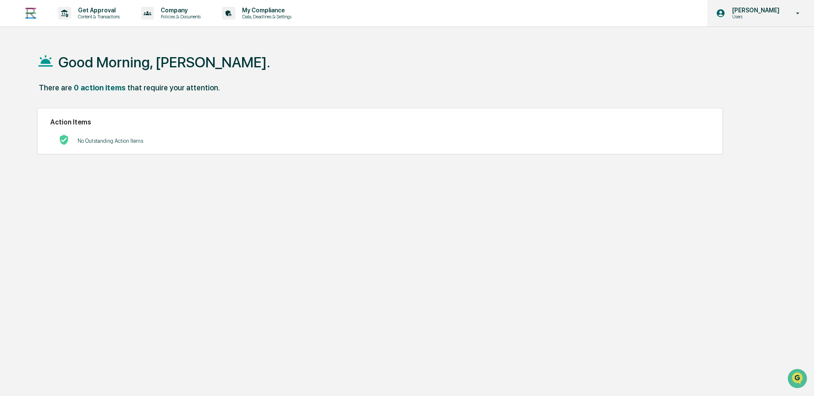
click at [781, 15] on p "Users" at bounding box center [755, 17] width 58 height 6
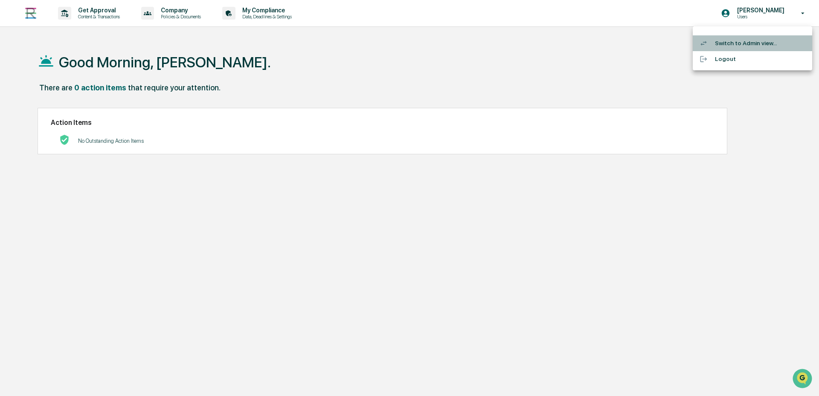
click at [754, 43] on li "Switch to Admin view..." at bounding box center [751, 43] width 119 height 16
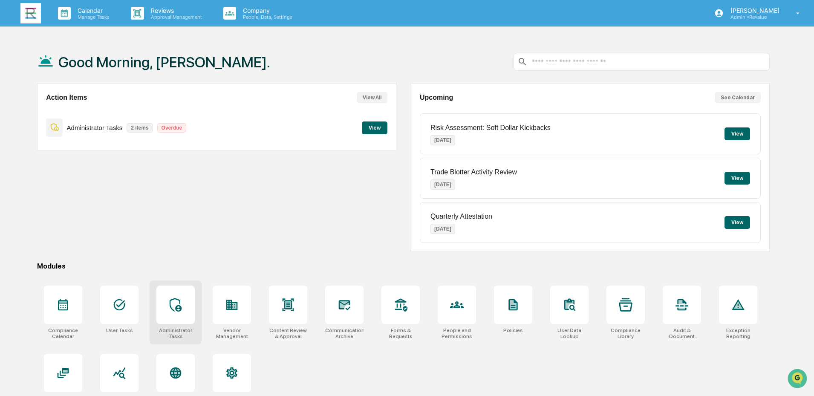
click at [169, 311] on icon at bounding box center [176, 305] width 14 height 14
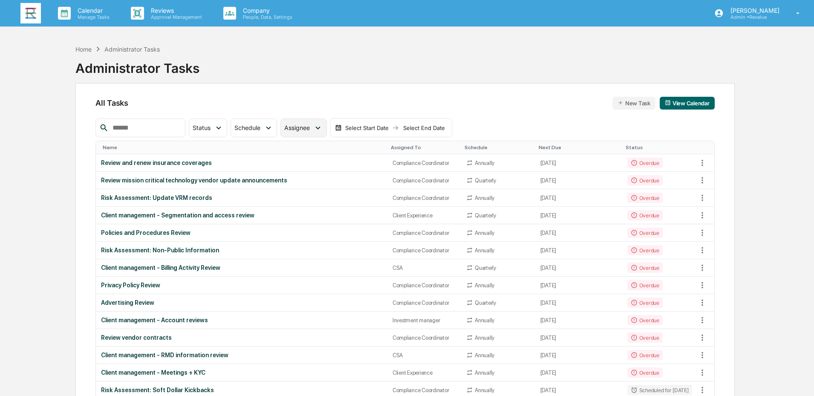
click at [327, 127] on div "Assignee" at bounding box center [304, 128] width 46 height 19
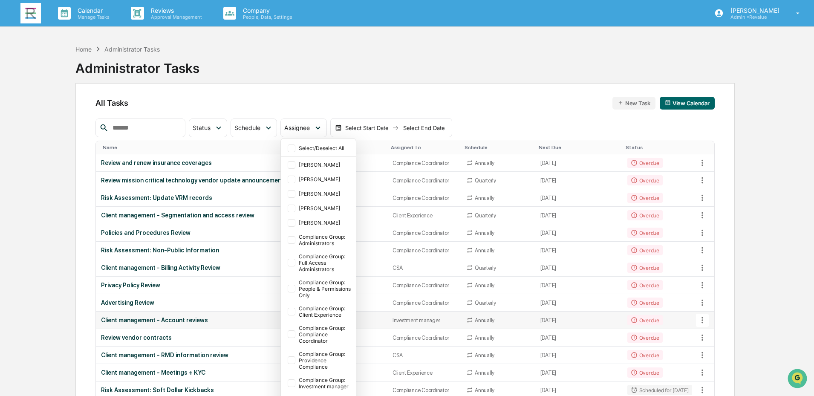
scroll to position [85, 0]
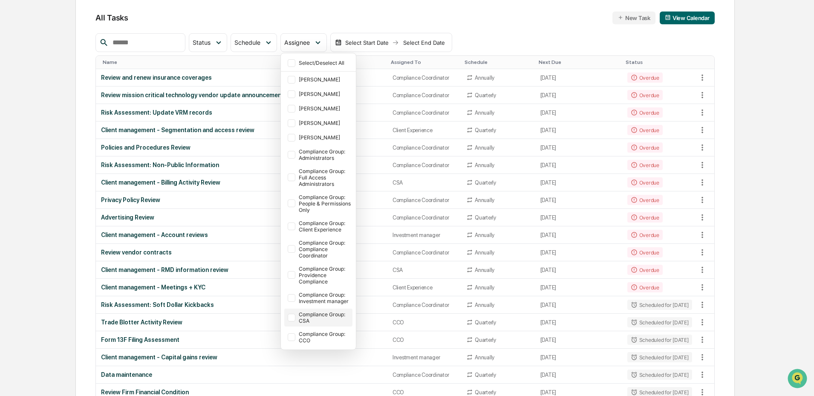
click at [324, 321] on div "Compliance Group: CSA" at bounding box center [325, 317] width 52 height 13
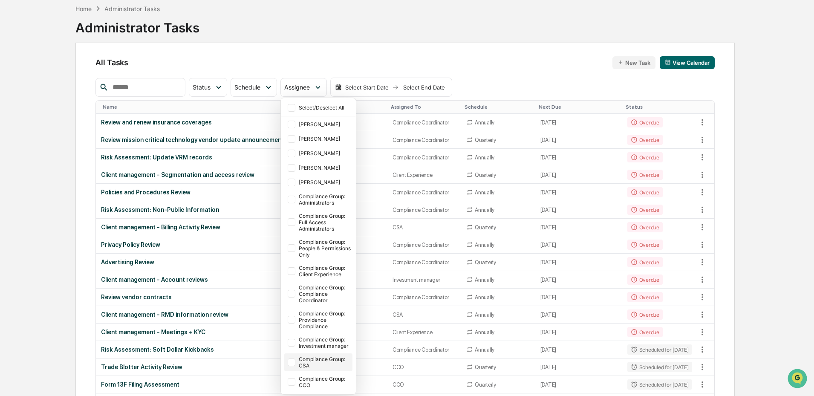
scroll to position [0, 0]
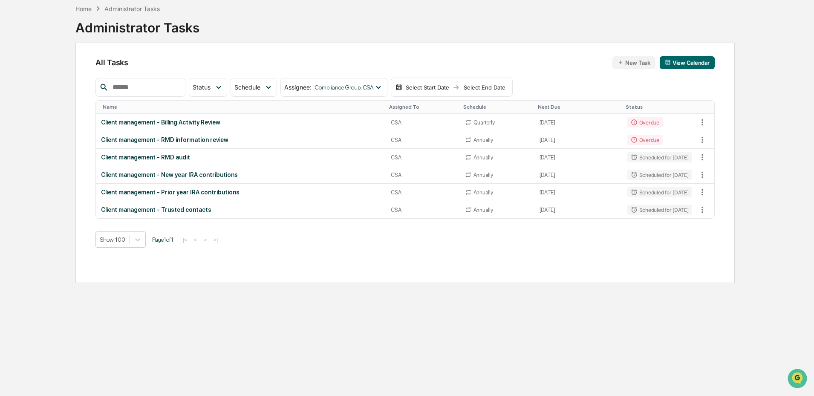
click at [48, 157] on div "Home Administrator Tasks Administrator Tasks All Tasks New Task View Calendar S…" at bounding box center [407, 198] width 733 height 396
click at [187, 126] on td "Client management - Billing Activity Review" at bounding box center [241, 122] width 290 height 17
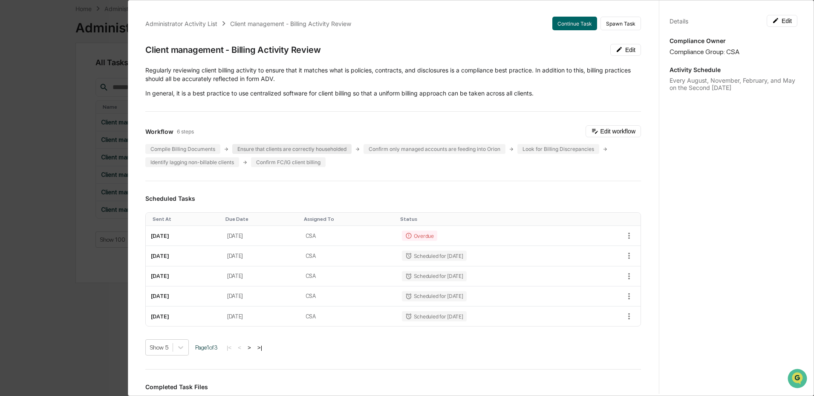
click at [297, 149] on div "Ensure that clients are correctly householded" at bounding box center [291, 149] width 119 height 10
click at [632, 165] on div "Compile Billing Documents Ensure that clients are correctly householded Confirm…" at bounding box center [393, 155] width 496 height 23
click at [60, 202] on div "Administrator Activity List Client management - Billing Activity Review Continu…" at bounding box center [407, 198] width 814 height 396
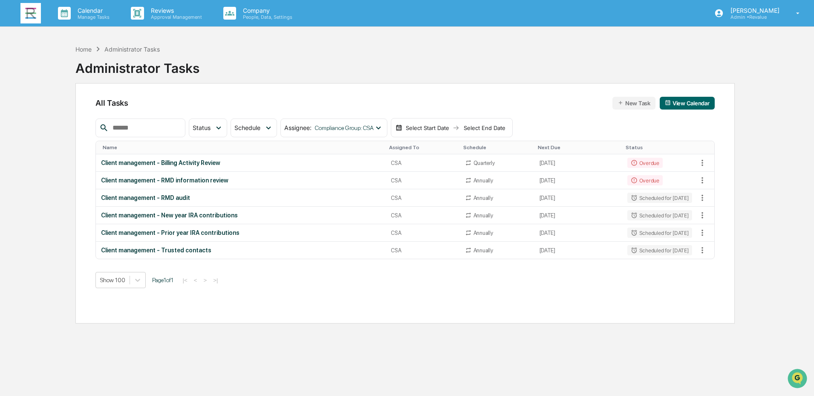
click at [35, 13] on img at bounding box center [30, 13] width 20 height 20
